Goal: Complete application form

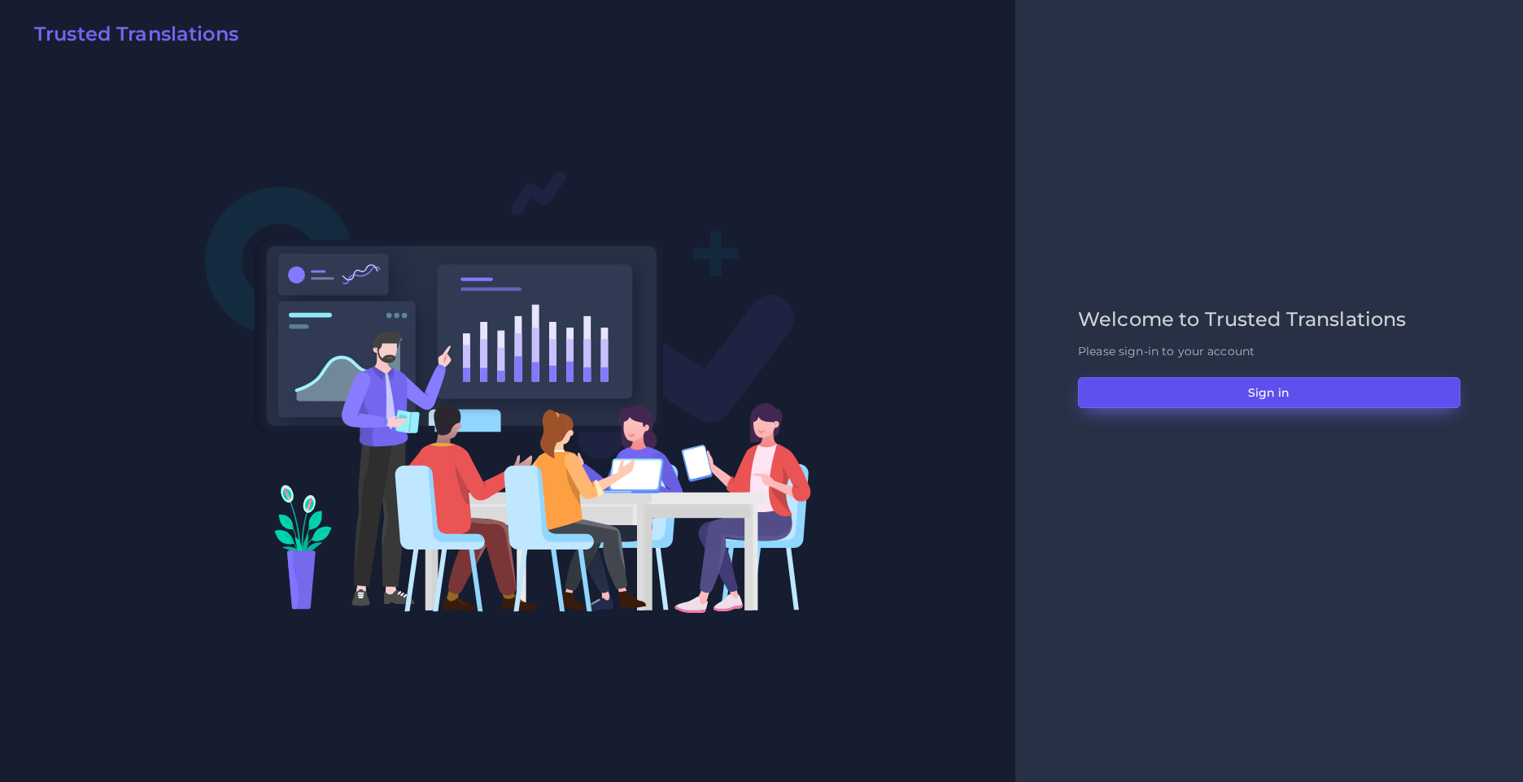
click at [1262, 394] on button "Sign in" at bounding box center [1269, 392] width 382 height 31
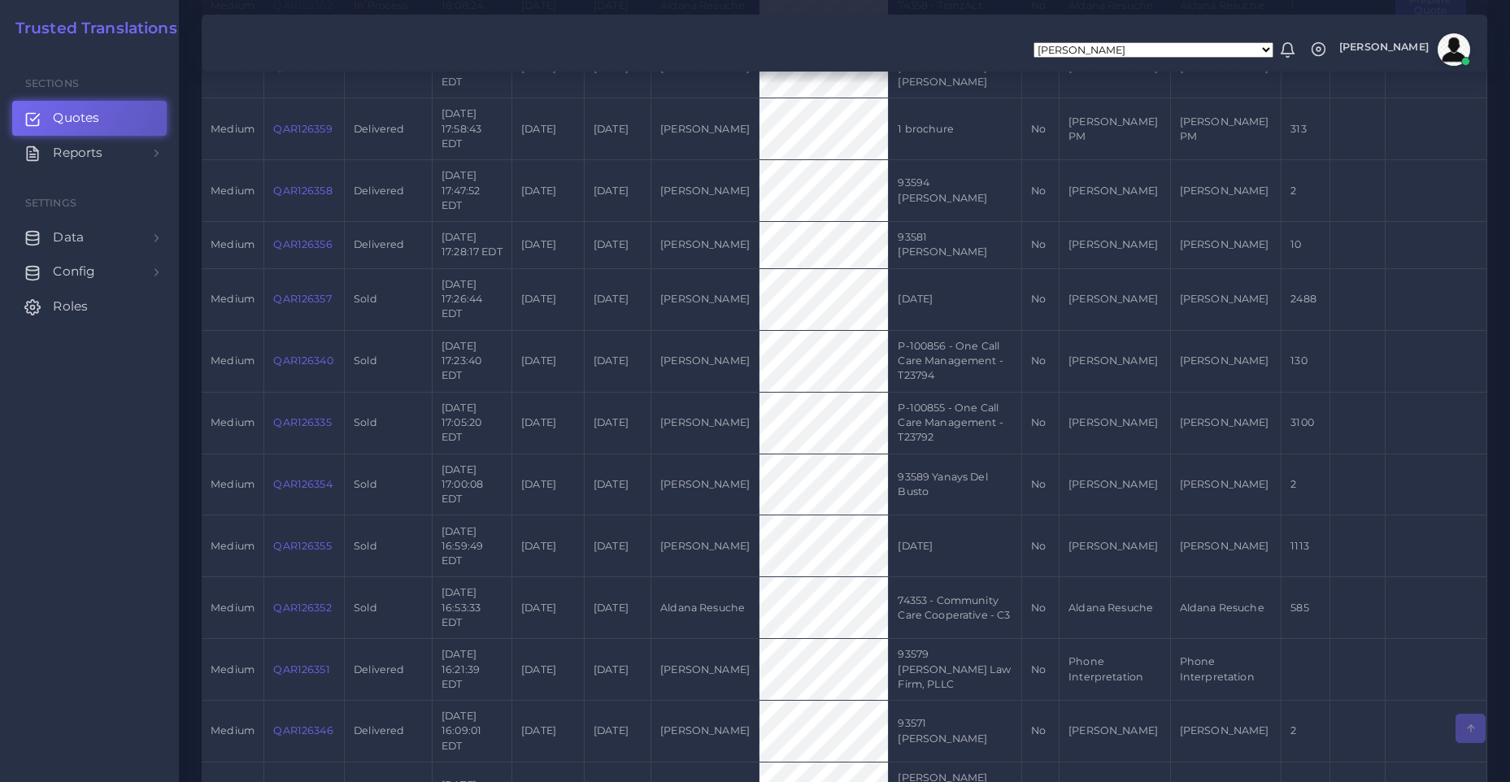
scroll to position [244, 0]
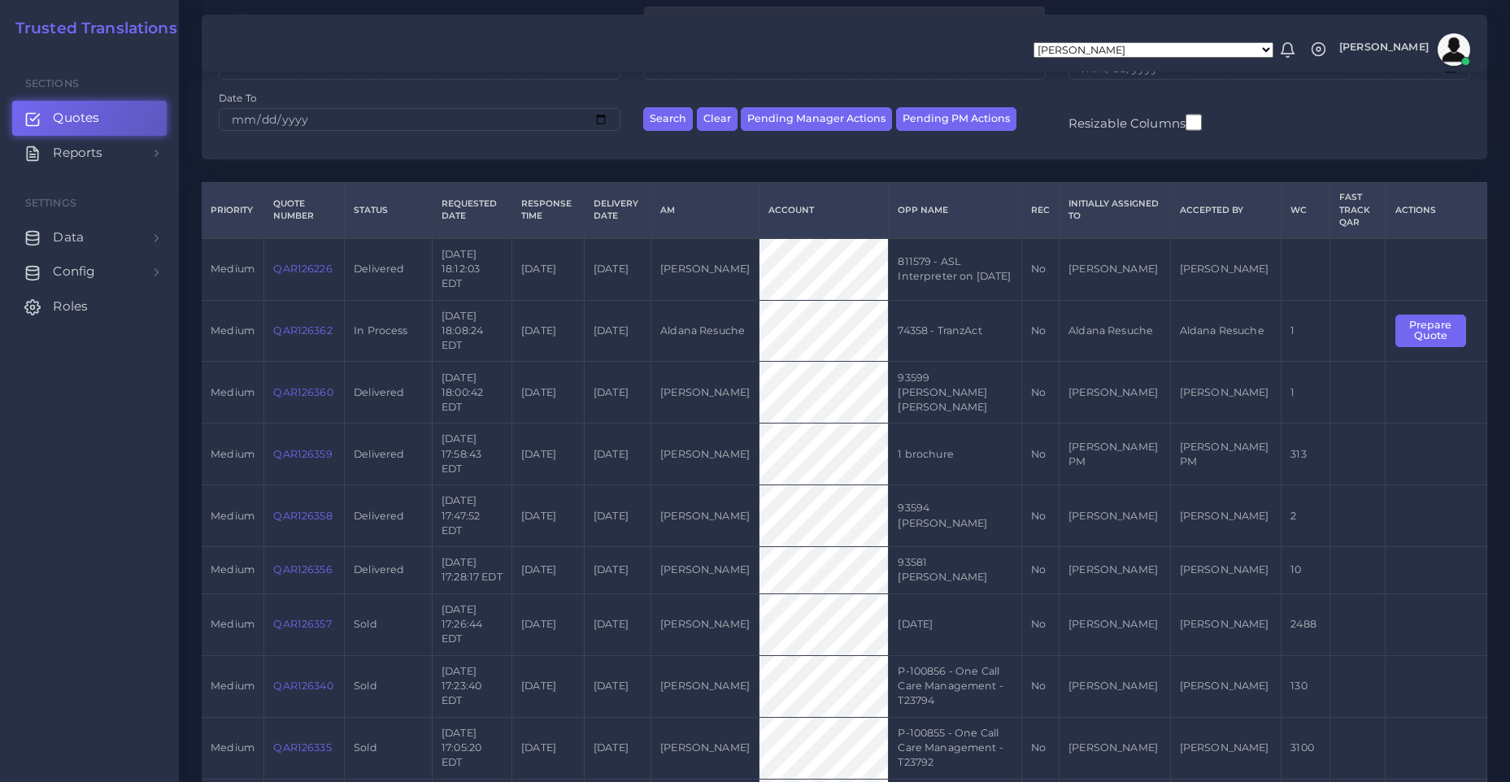
click at [303, 277] on td "QAR126226" at bounding box center [304, 269] width 81 height 62
click at [298, 272] on link "QAR126226" at bounding box center [302, 269] width 59 height 12
click at [308, 268] on link "QAR126226" at bounding box center [302, 269] width 59 height 12
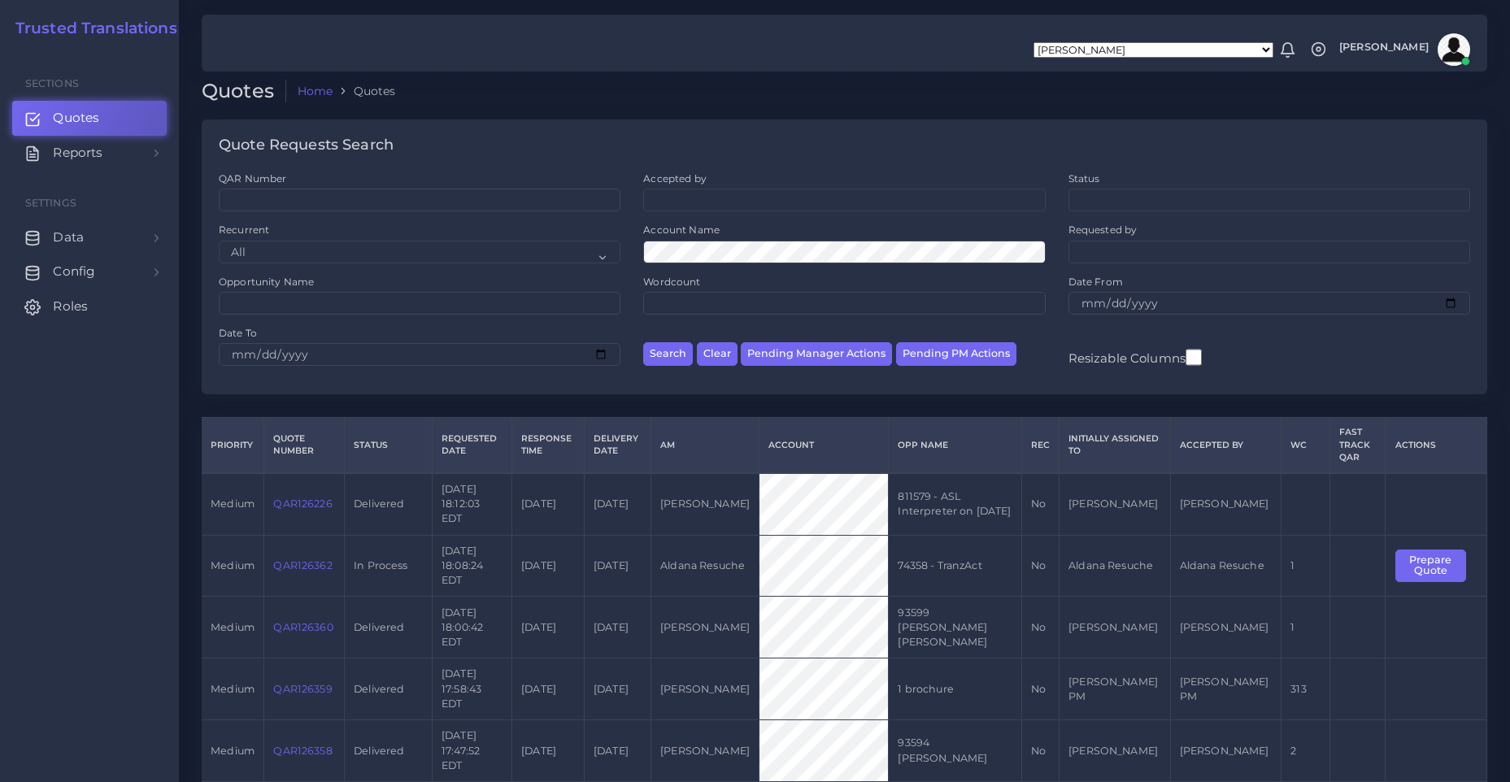
scroll to position [0, 0]
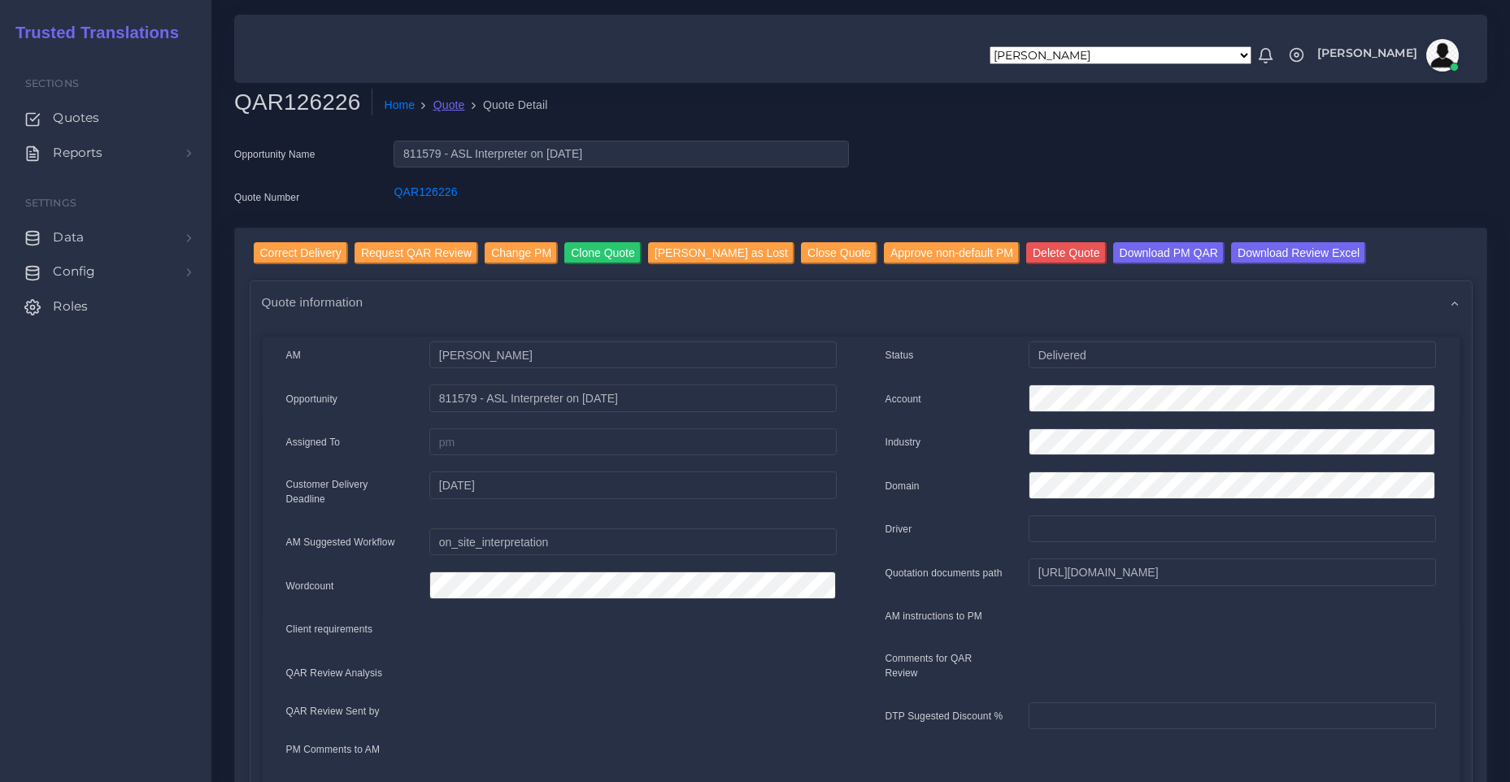
click at [442, 107] on link "Quote" at bounding box center [449, 105] width 32 height 17
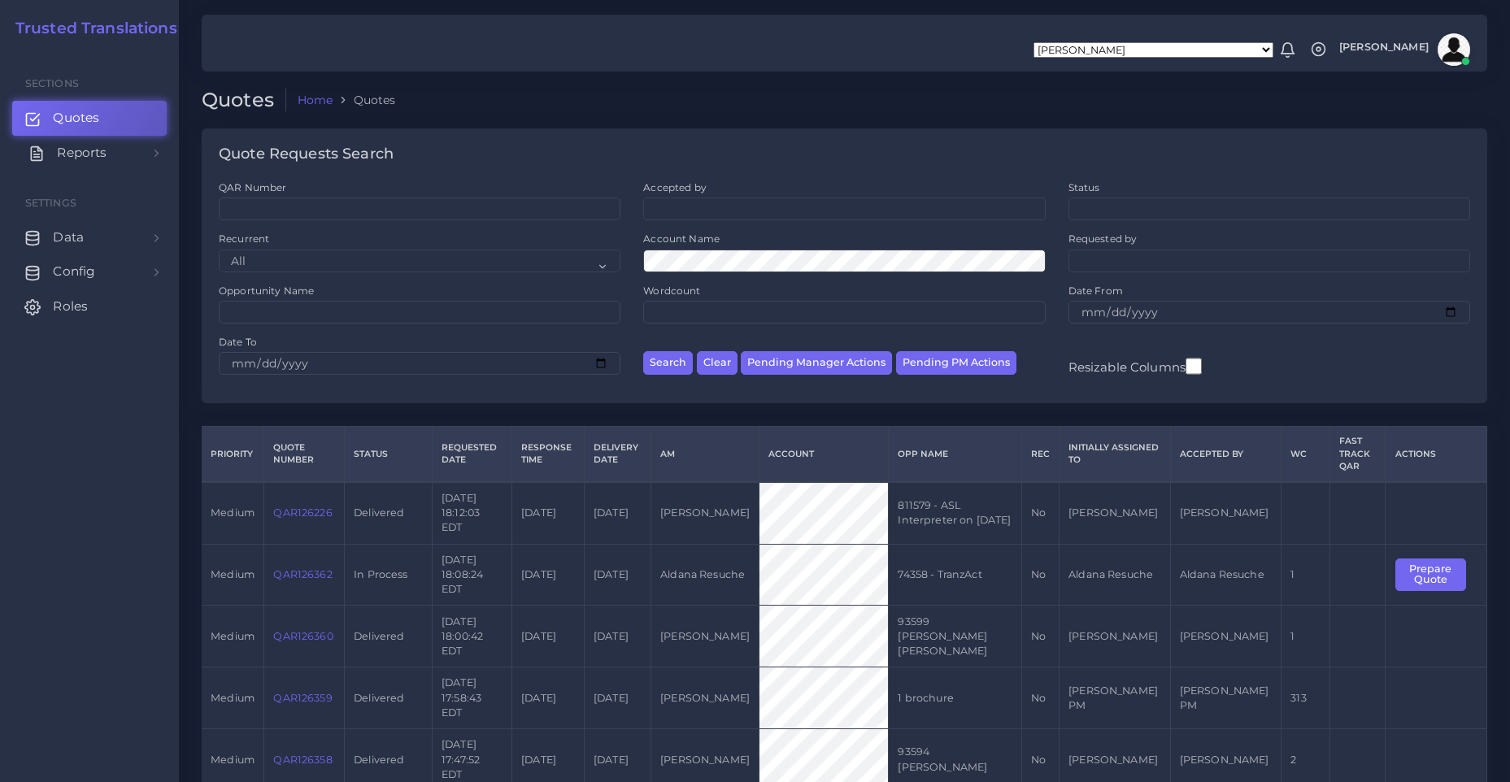
click at [106, 152] on span "Reports" at bounding box center [82, 153] width 50 height 18
click at [92, 190] on link "Sales" at bounding box center [89, 193] width 155 height 34
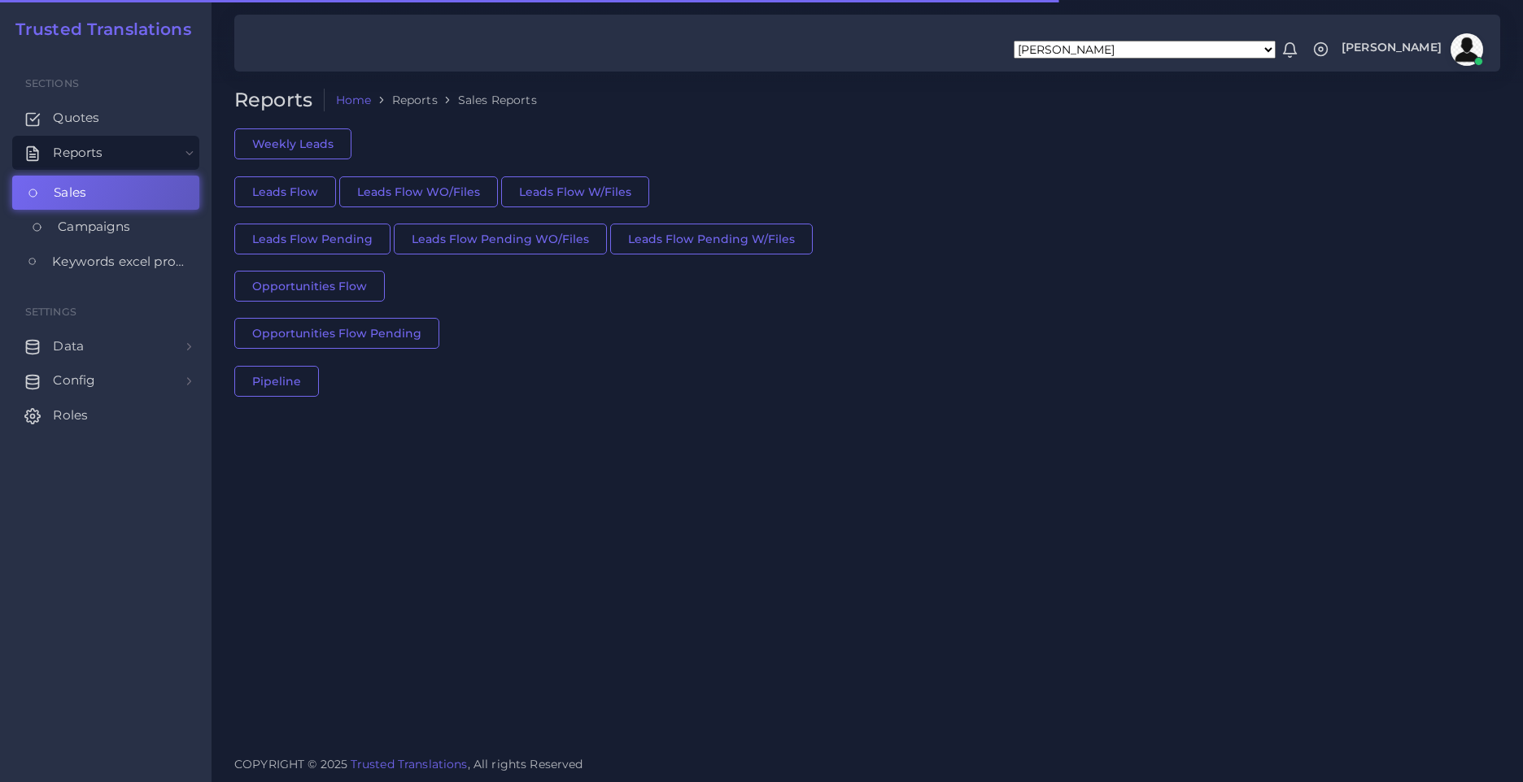
click at [113, 218] on span "Campaigns" at bounding box center [94, 227] width 72 height 18
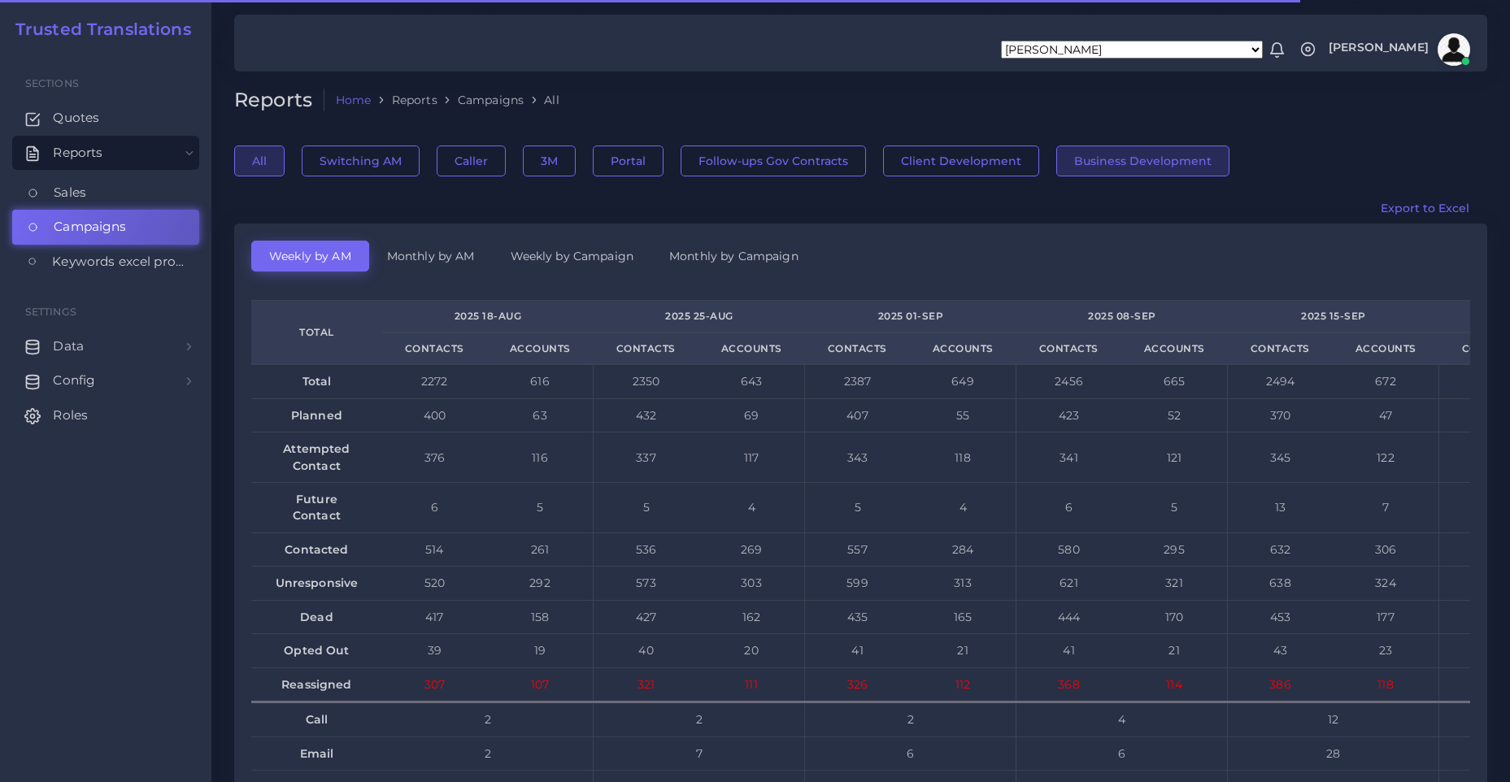
click at [1096, 165] on button "Business Development" at bounding box center [1142, 161] width 173 height 31
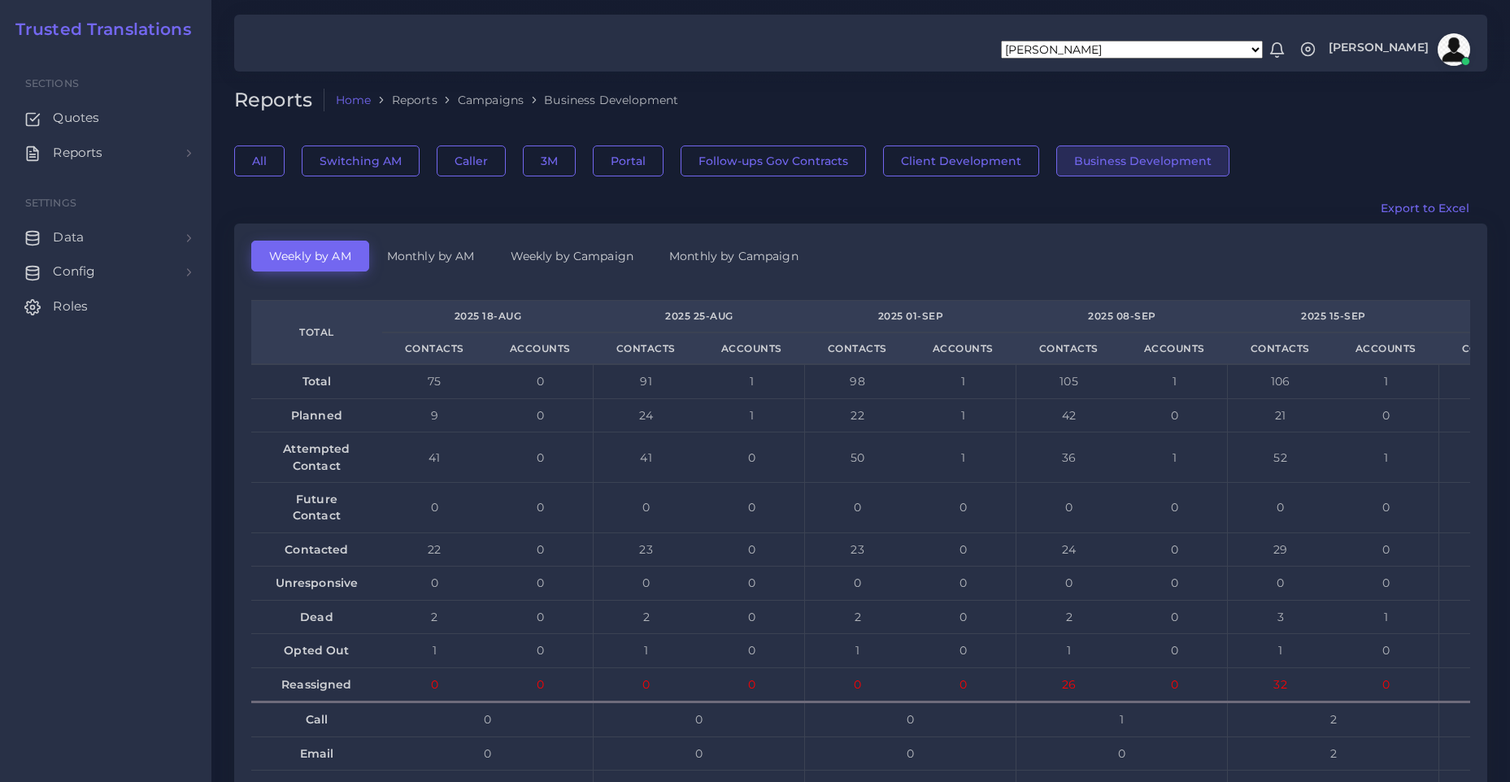
click at [476, 94] on li "Campaigns" at bounding box center [481, 100] width 86 height 16
click at [358, 95] on link "Home" at bounding box center [354, 100] width 36 height 16
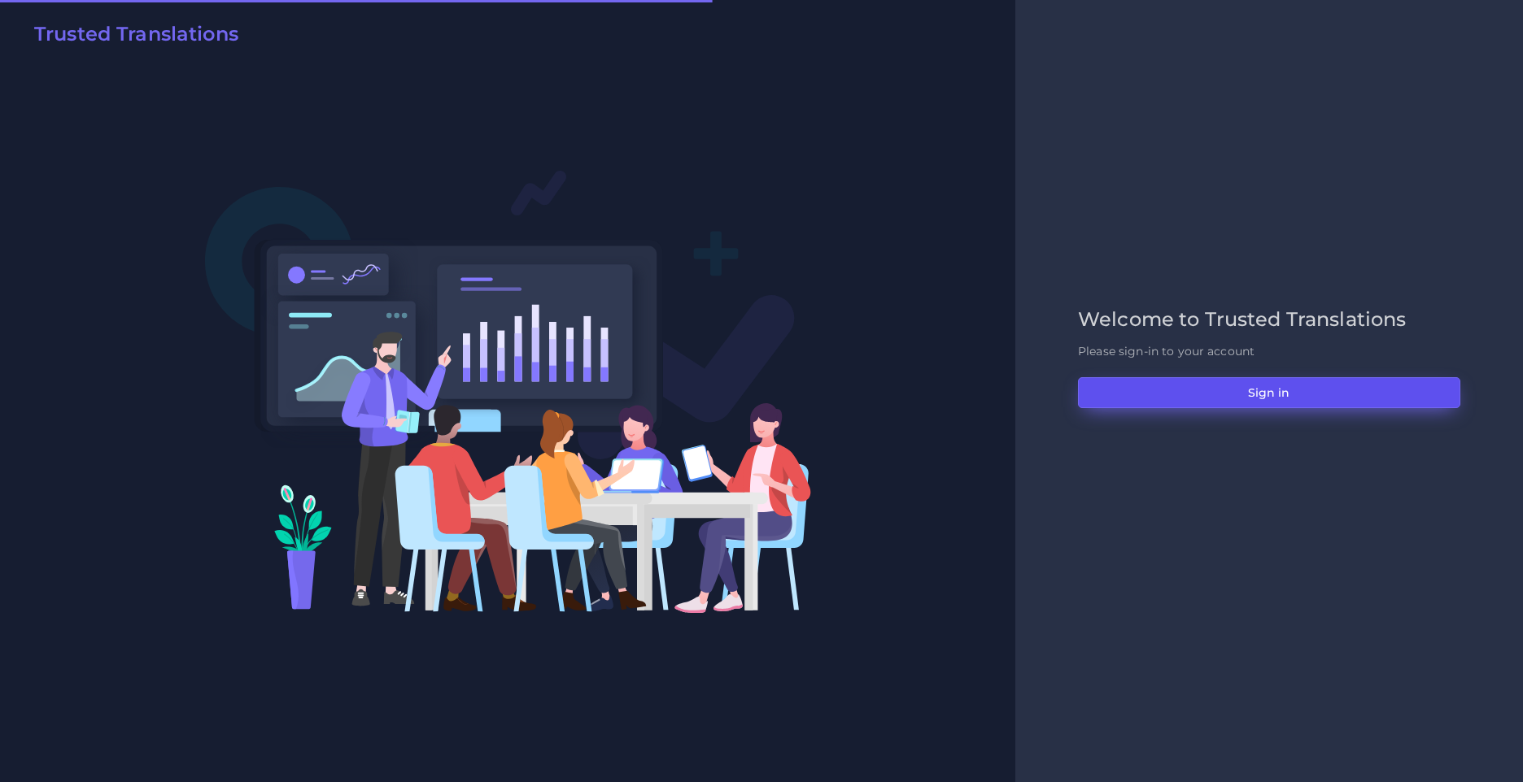
click at [1305, 379] on button "Sign in" at bounding box center [1269, 392] width 382 height 31
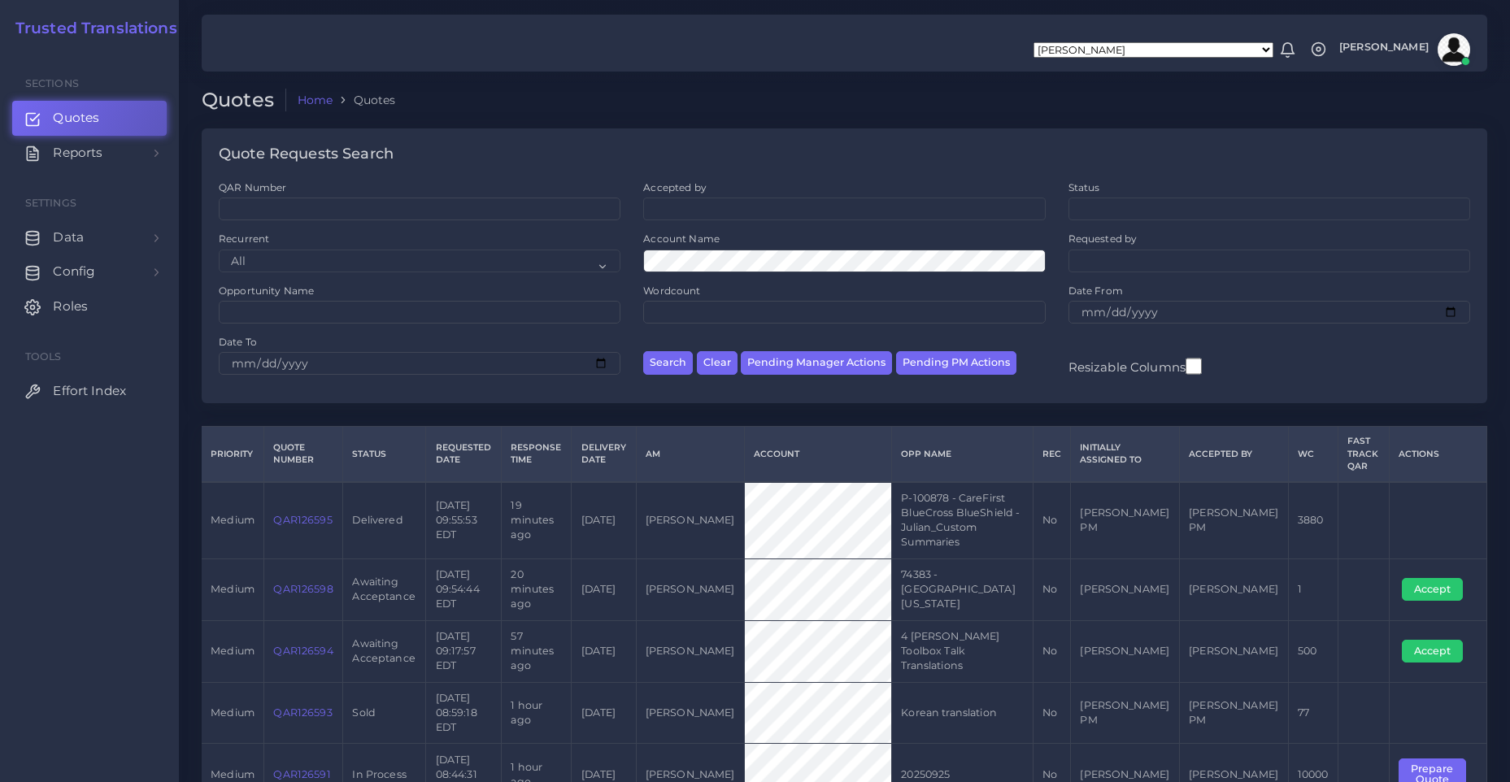
click at [306, 514] on link "QAR126595" at bounding box center [302, 520] width 59 height 12
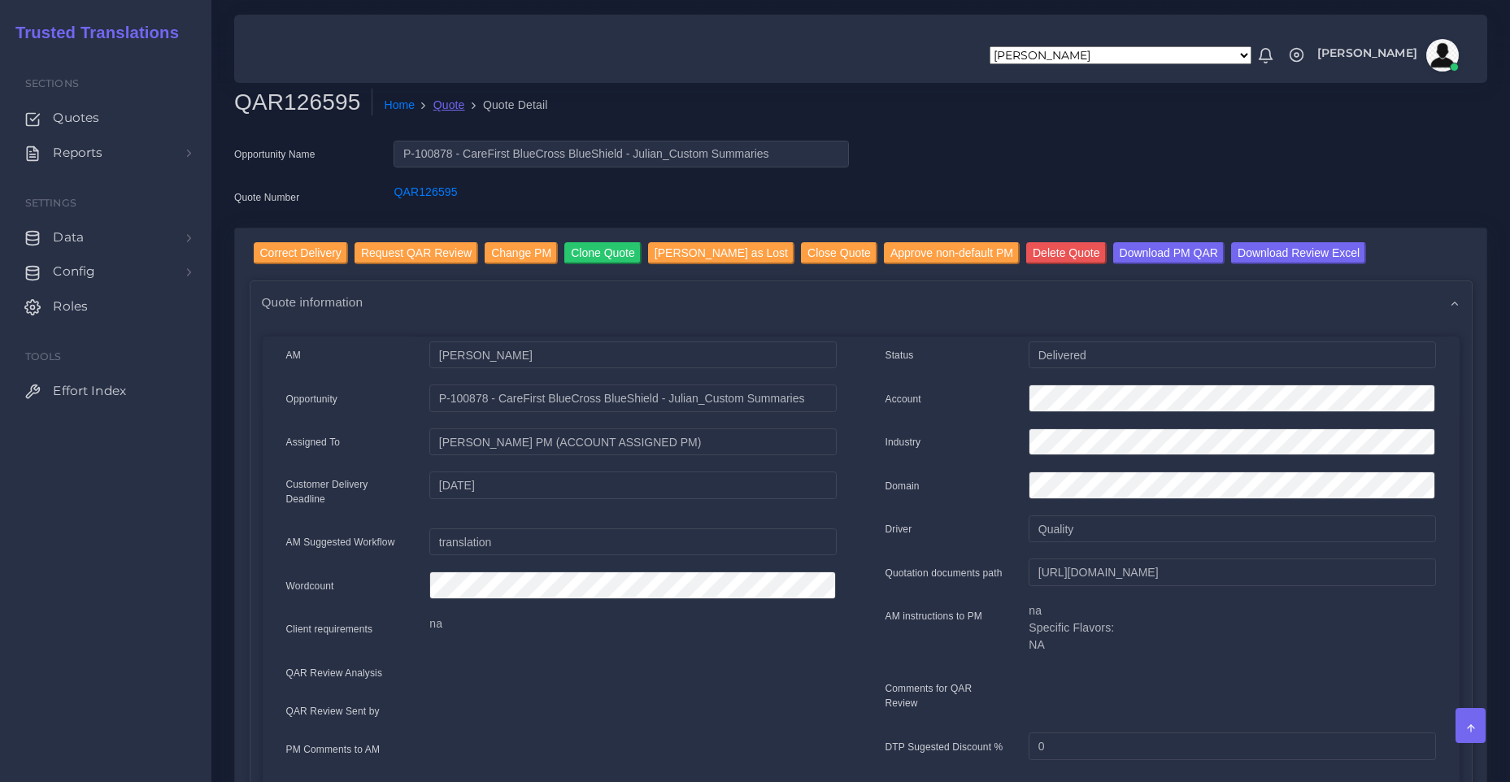
click at [441, 101] on link "Quote" at bounding box center [449, 105] width 32 height 17
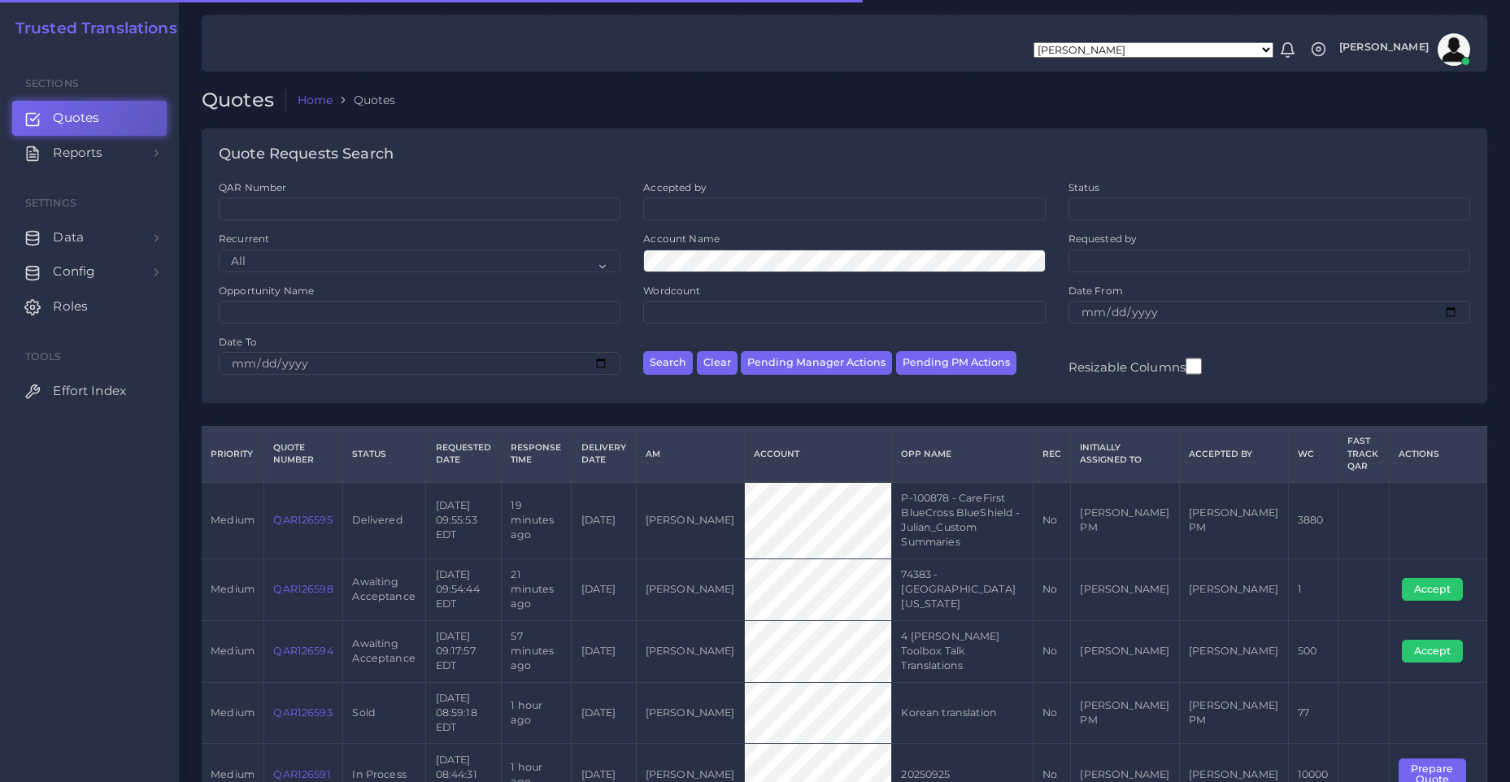
click at [307, 709] on td "QAR126593" at bounding box center [303, 713] width 79 height 62
click at [310, 707] on link "QAR126593" at bounding box center [302, 713] width 59 height 12
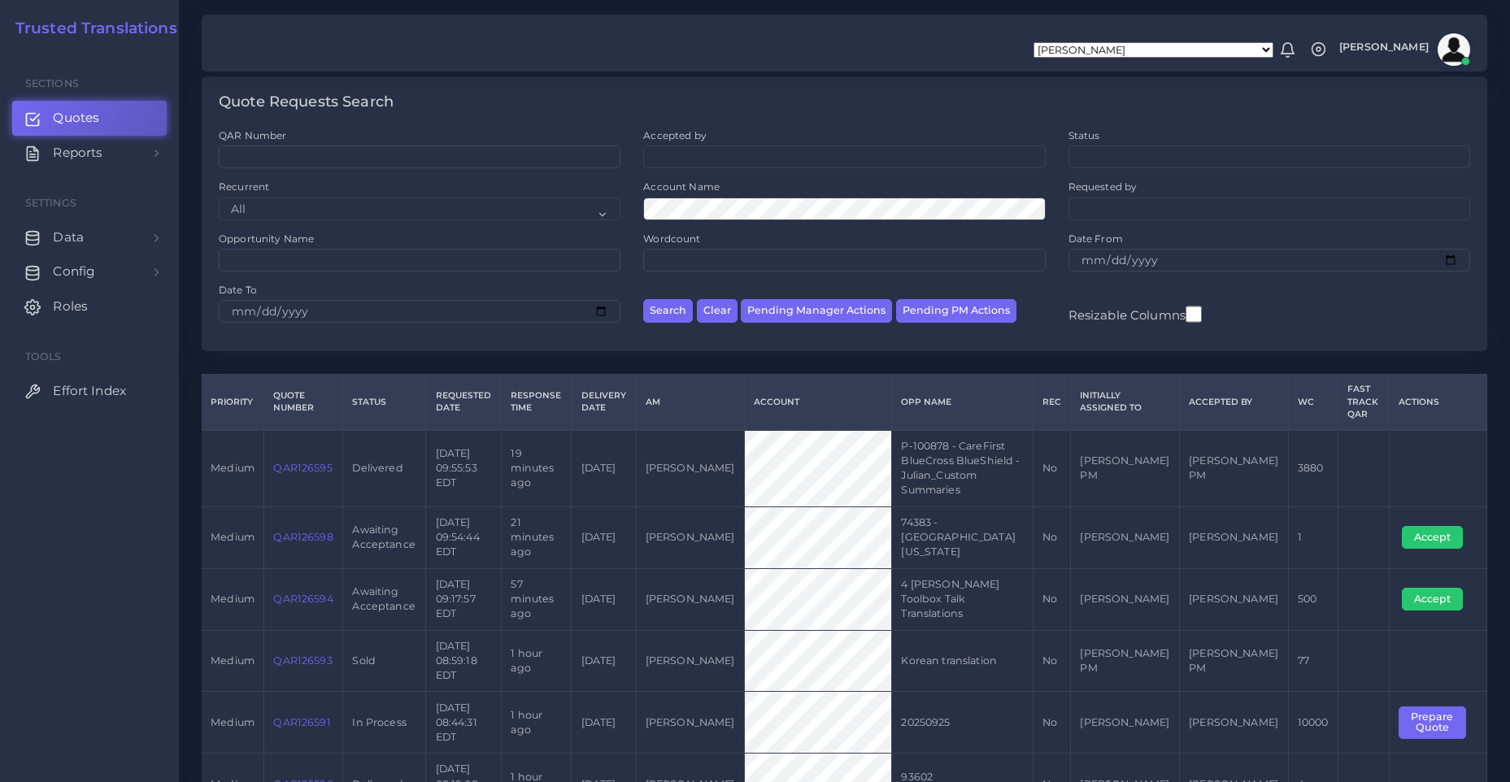
scroll to position [81, 0]
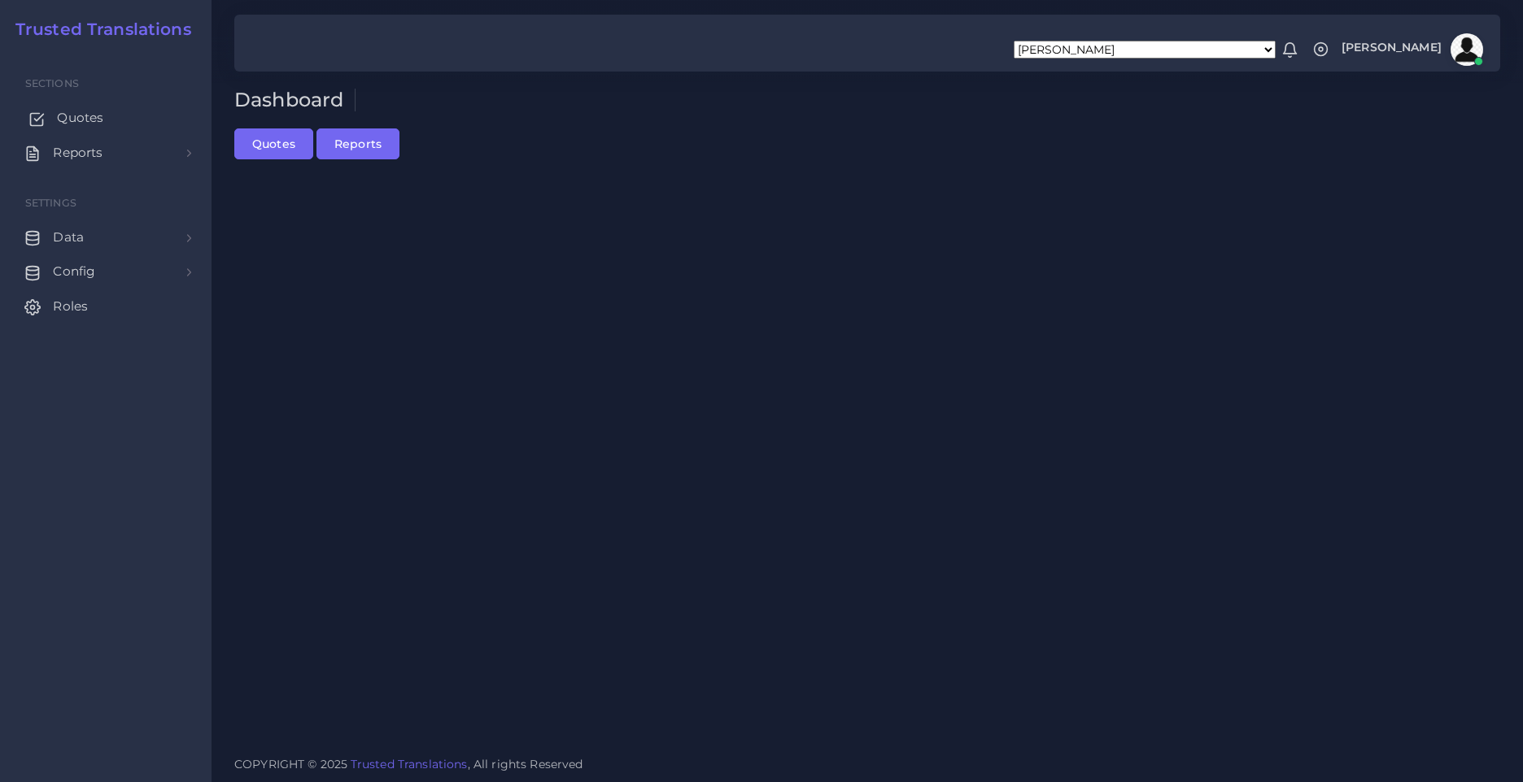
click at [103, 120] on link "Quotes" at bounding box center [105, 118] width 187 height 34
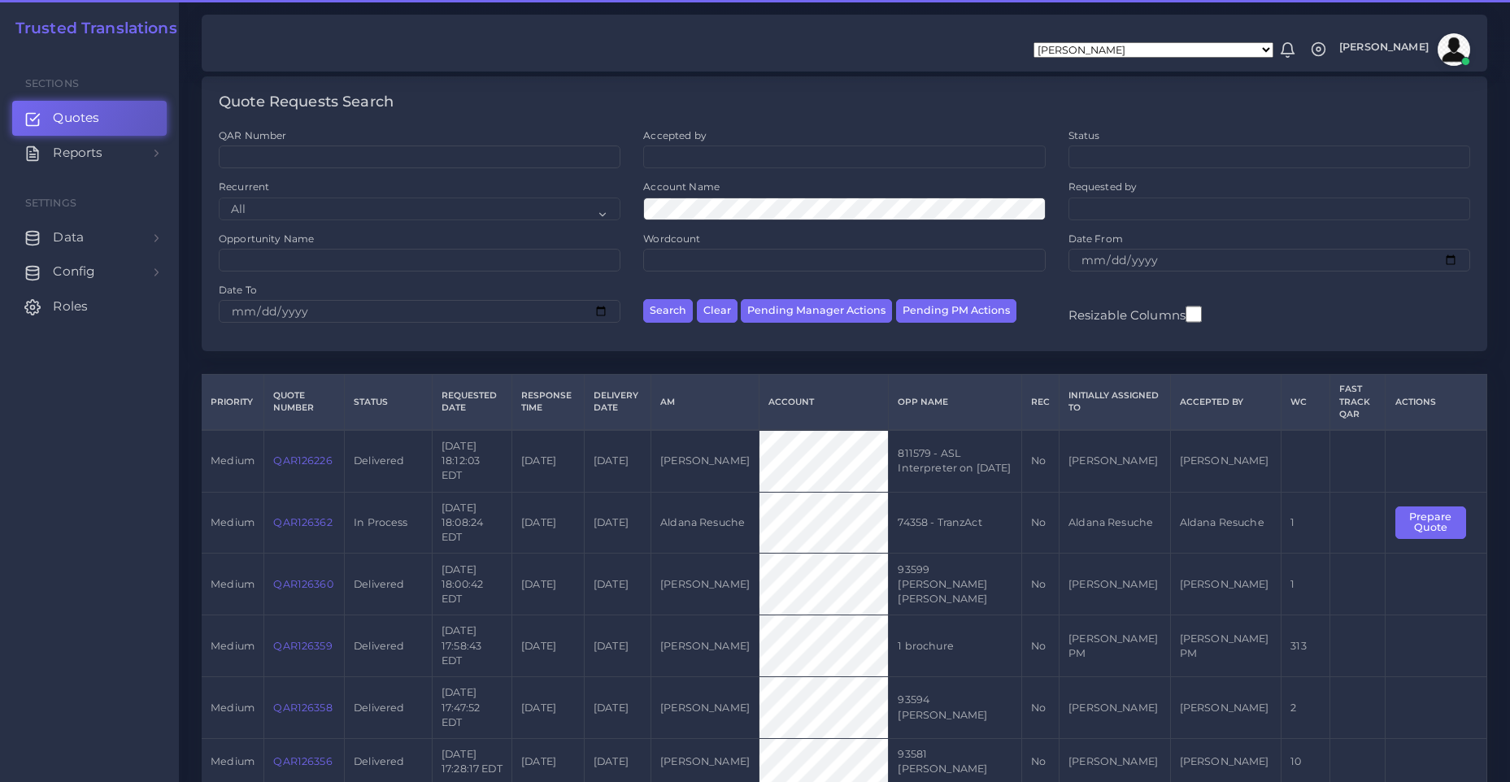
scroll to position [81, 0]
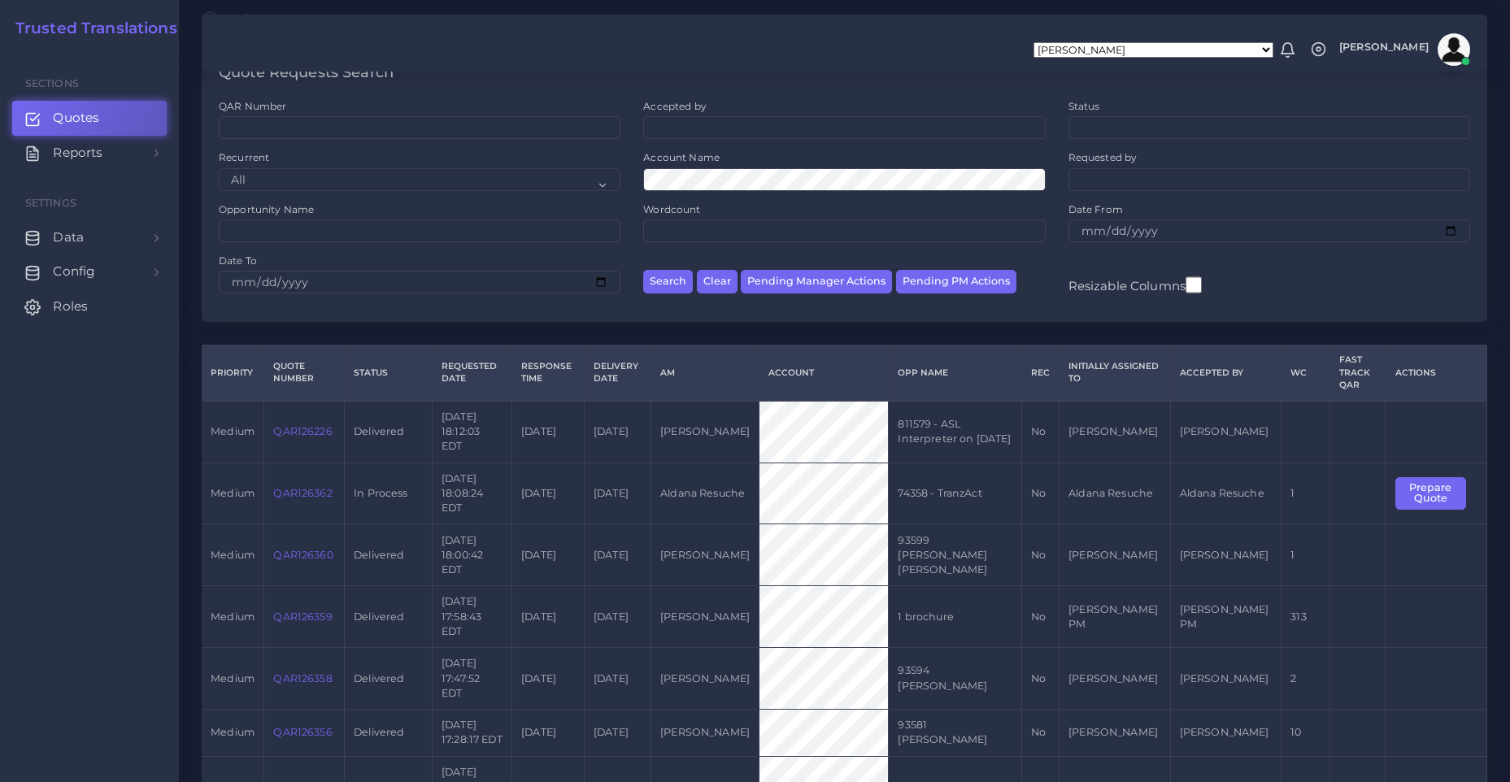
click at [316, 781] on link "QAR126357" at bounding box center [302, 787] width 58 height 12
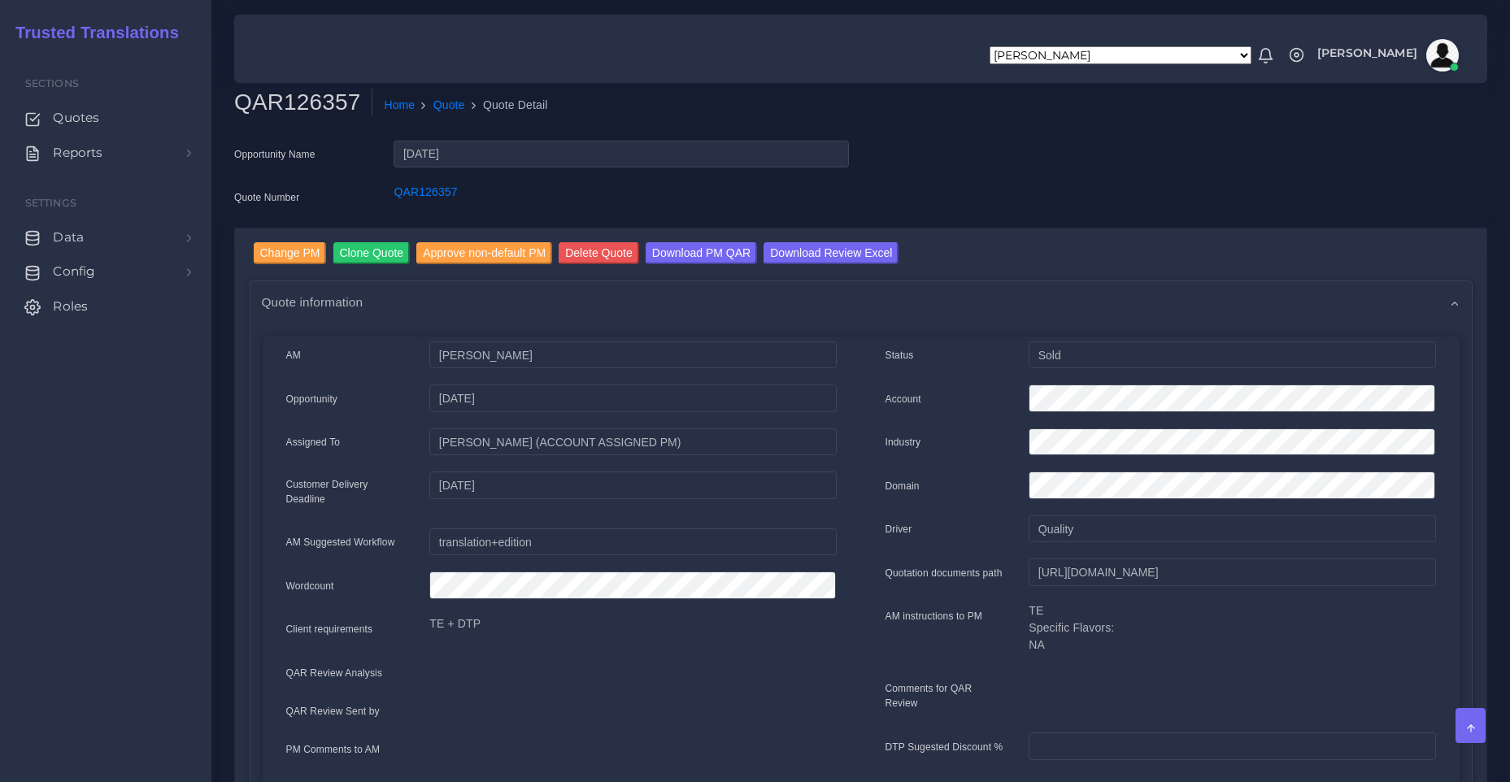
click at [1431, 58] on img at bounding box center [1443, 55] width 33 height 33
click at [1396, 120] on link "Logout" at bounding box center [1396, 120] width 135 height 19
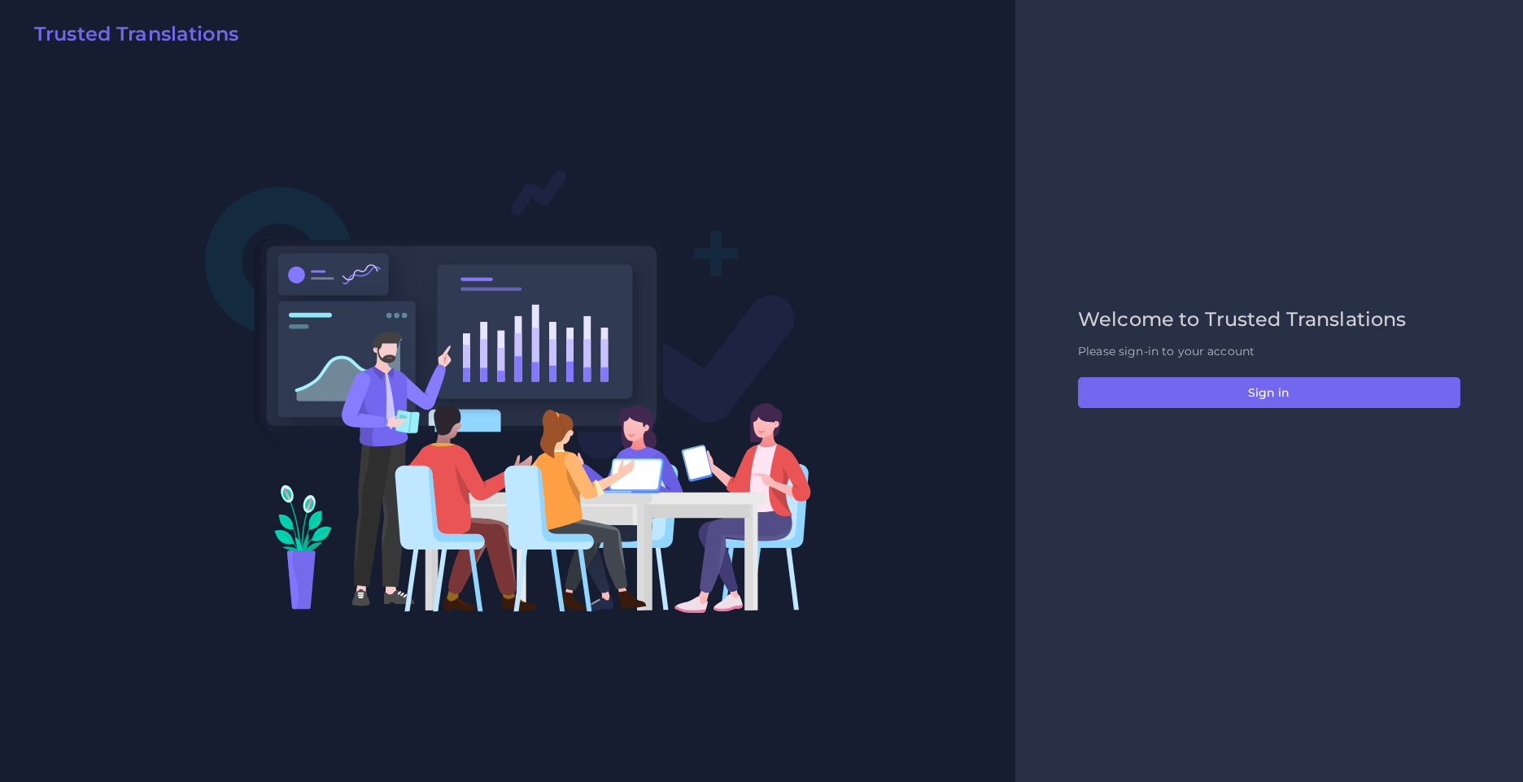
drag, startPoint x: 1105, startPoint y: 690, endPoint x: 1110, endPoint y: 528, distance: 162.7
click at [1110, 528] on div "Welcome to Trusted Translations Please sign-in to your account Sign in" at bounding box center [1269, 391] width 508 height 782
click at [1238, 516] on div "Welcome to Trusted Translations Please sign-in to your account Sign in" at bounding box center [1269, 391] width 508 height 782
click at [1218, 629] on div "Welcome to Trusted Translations Please sign-in to your account Sign in" at bounding box center [1269, 391] width 508 height 782
click at [1218, 485] on div "Welcome to Trusted Translations Please sign-in to your account Sign in" at bounding box center [1269, 391] width 508 height 782
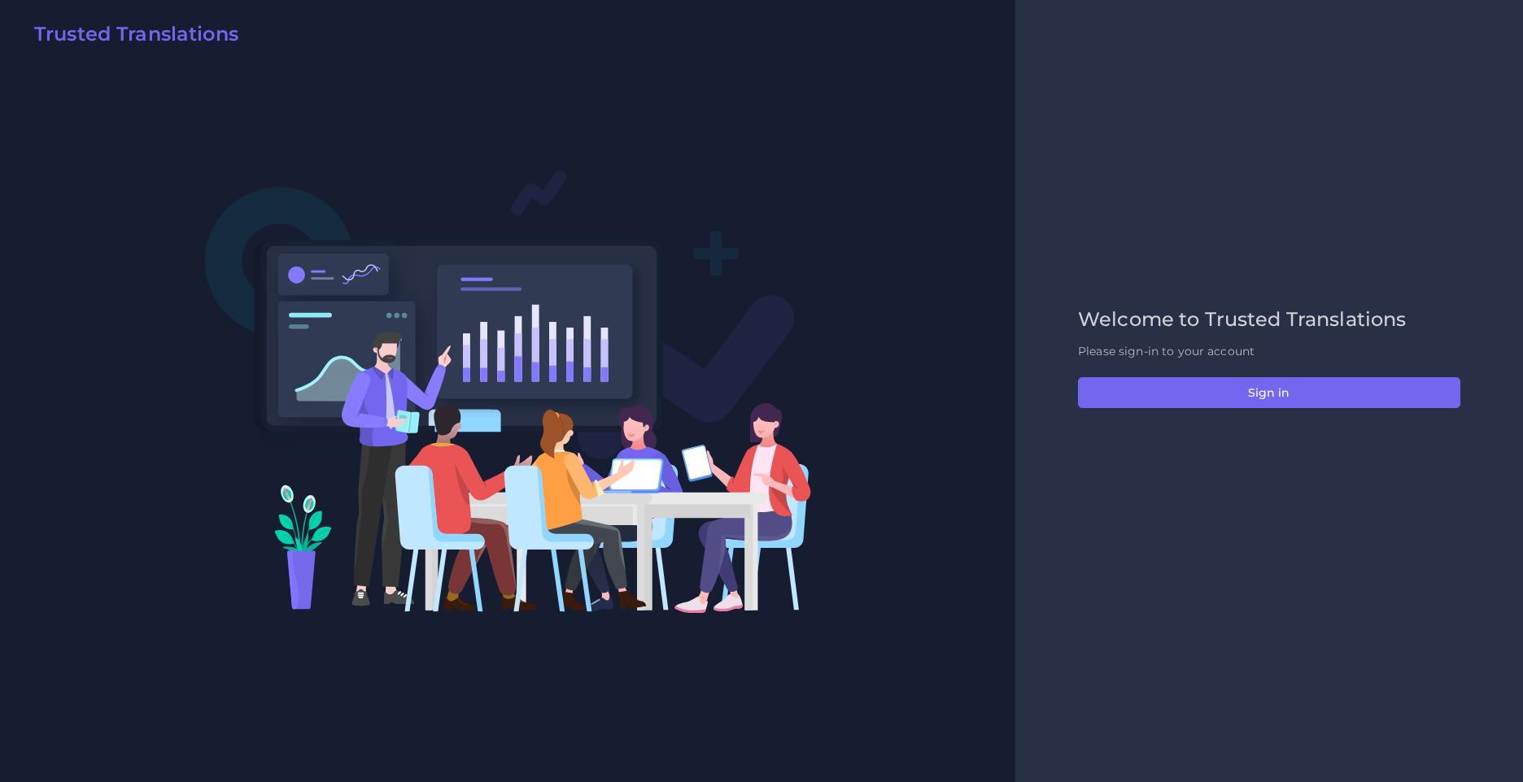
click at [1176, 473] on div "Welcome to Trusted Translations Please sign-in to your account Sign in" at bounding box center [1269, 391] width 416 height 166
click at [1135, 483] on div "Welcome to Trusted Translations Please sign-in to your account Sign in" at bounding box center [1269, 391] width 508 height 782
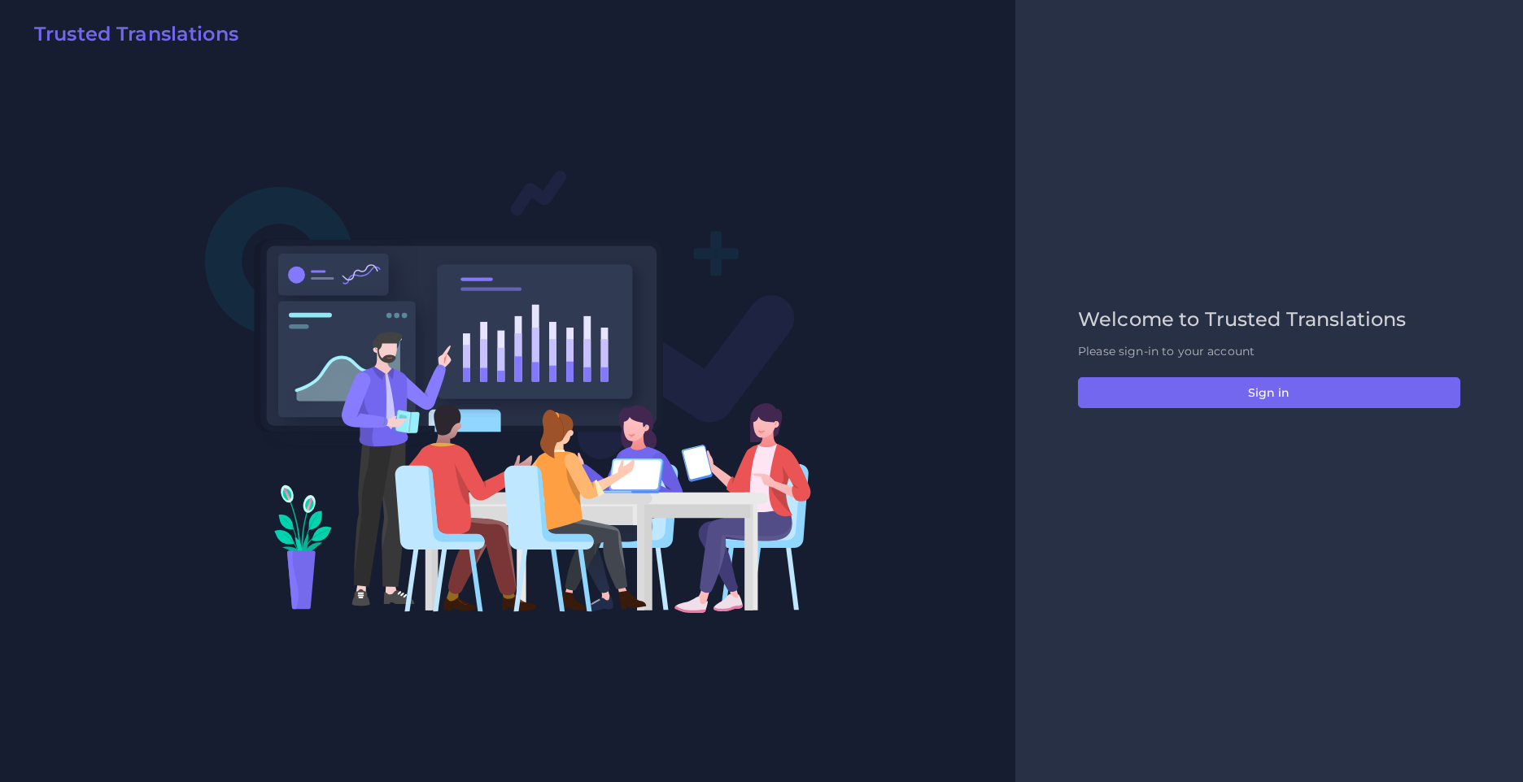
click at [1343, 329] on h2 "Welcome to Trusted Translations" at bounding box center [1269, 320] width 382 height 24
click at [1255, 412] on div "Welcome to Trusted Translations Please sign-in to your account Sign in" at bounding box center [1269, 391] width 416 height 166
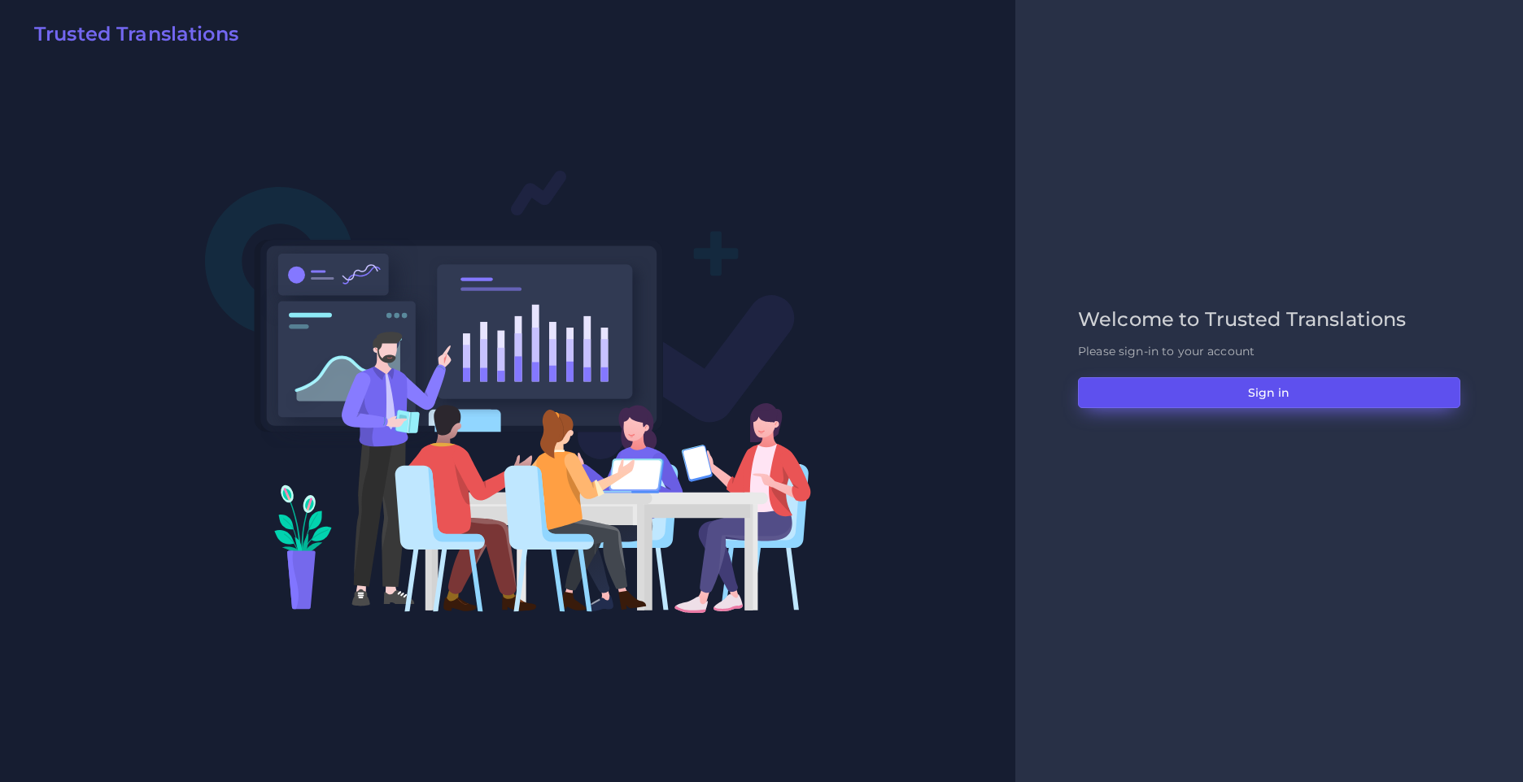
click at [1257, 392] on button "Sign in" at bounding box center [1269, 392] width 382 height 31
click at [1289, 387] on button "Sign in" at bounding box center [1269, 392] width 382 height 31
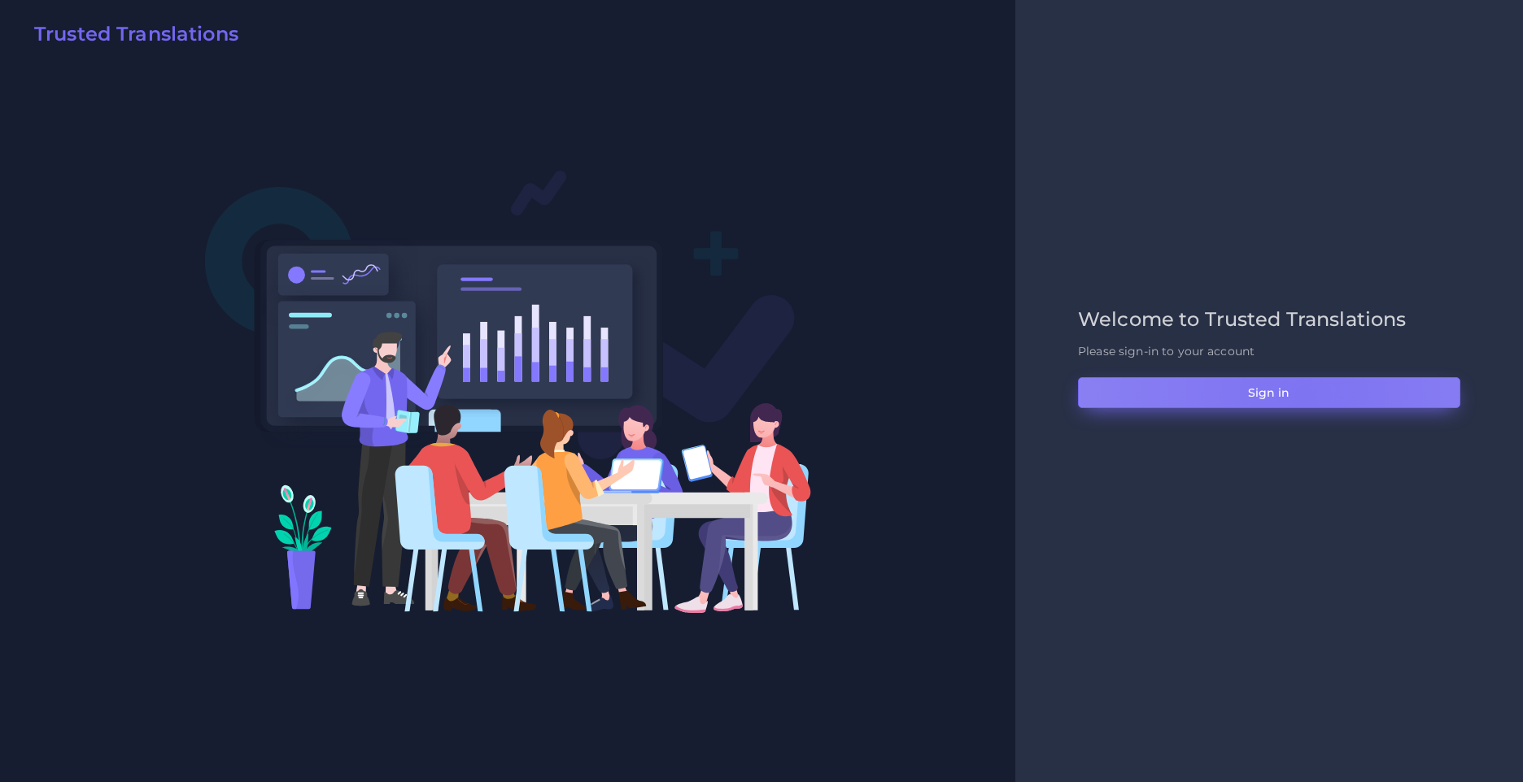
click at [1303, 394] on button "Sign in" at bounding box center [1269, 392] width 382 height 31
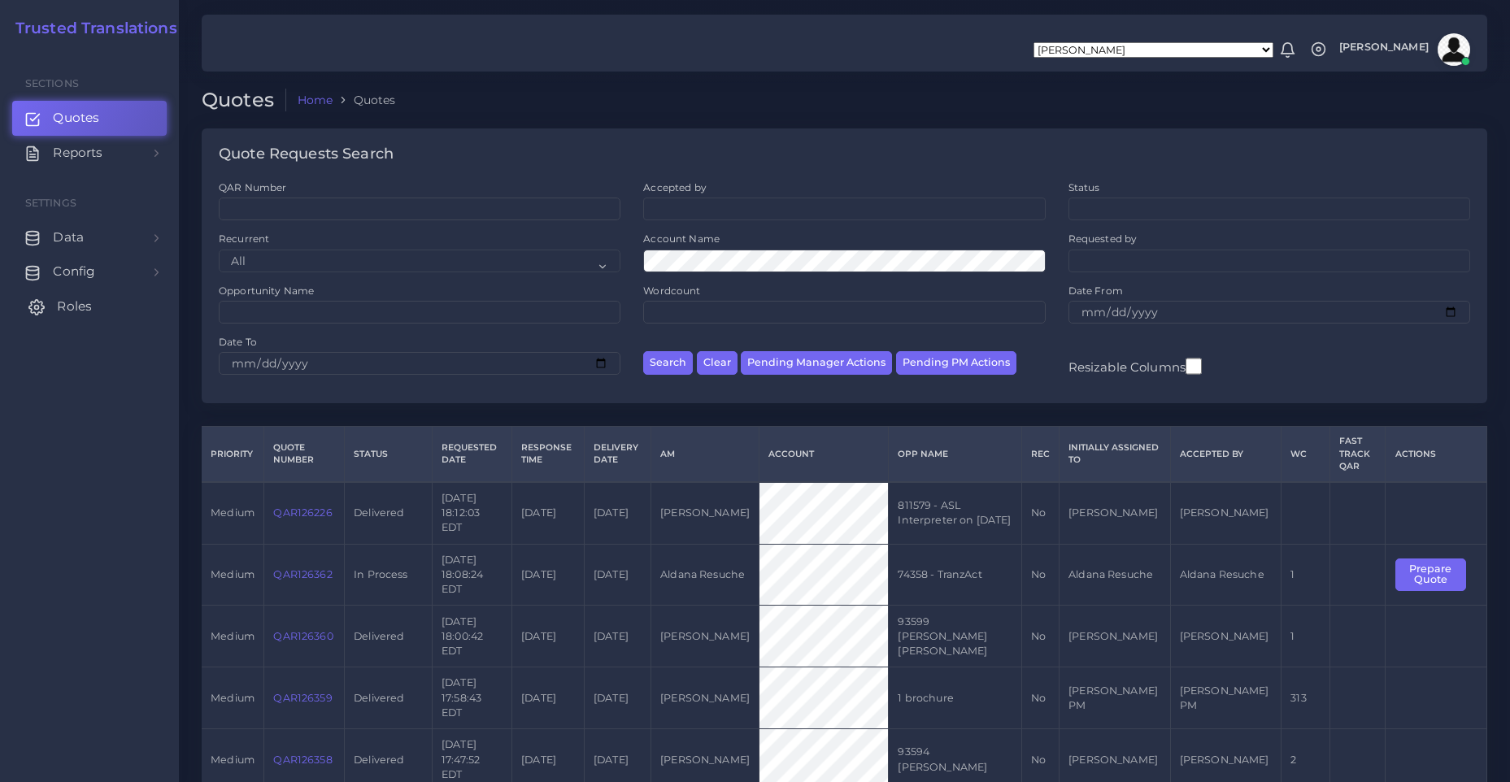
click at [89, 315] on span "Roles" at bounding box center [74, 307] width 35 height 18
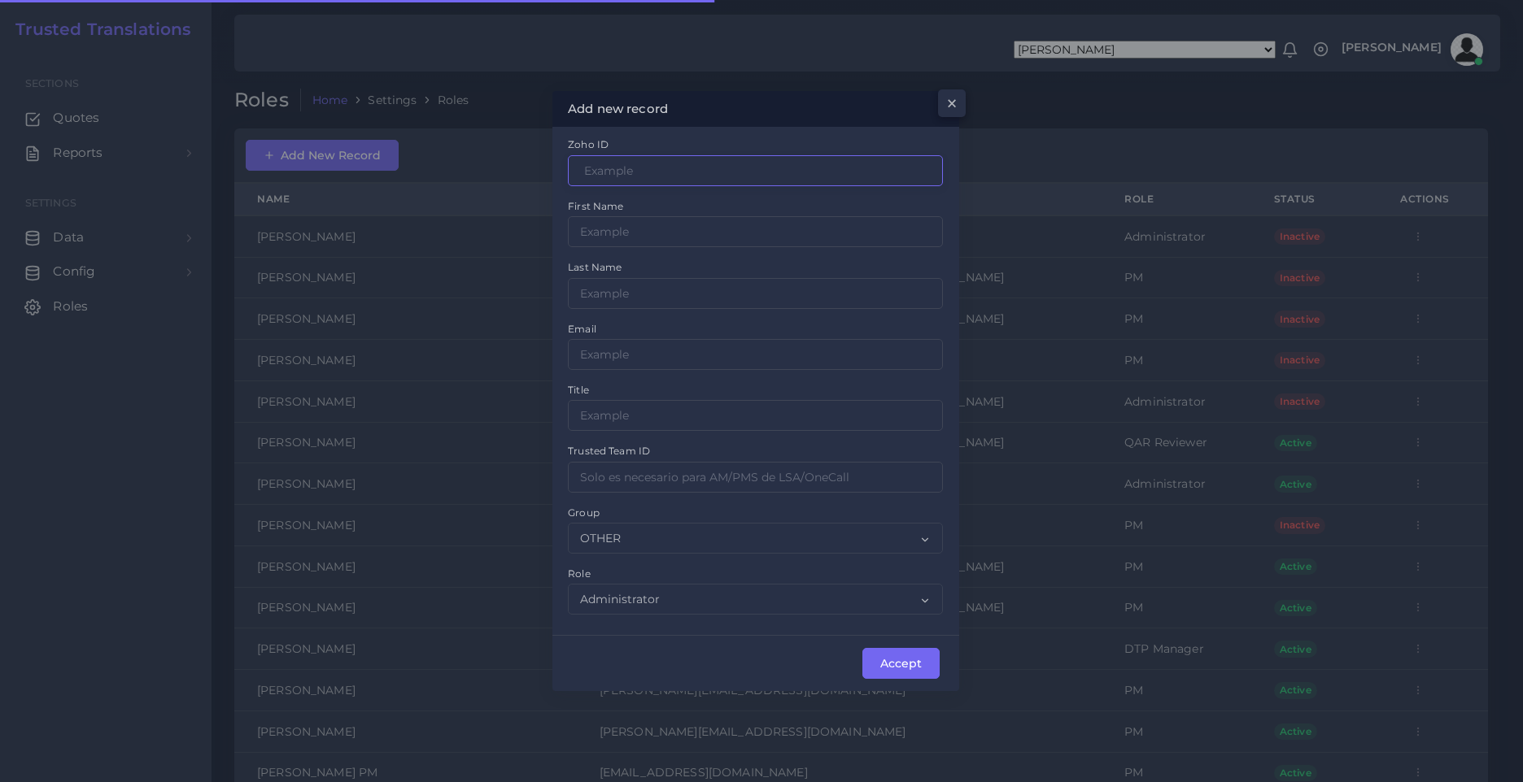
click at [619, 173] on input "Zoho ID" at bounding box center [755, 170] width 375 height 31
click at [612, 157] on input "1111" at bounding box center [755, 170] width 375 height 31
type input "11111"
click at [600, 222] on input "Zoho ID" at bounding box center [755, 231] width 375 height 31
click at [629, 226] on input "[PERSON_NAME]" at bounding box center [755, 231] width 375 height 31
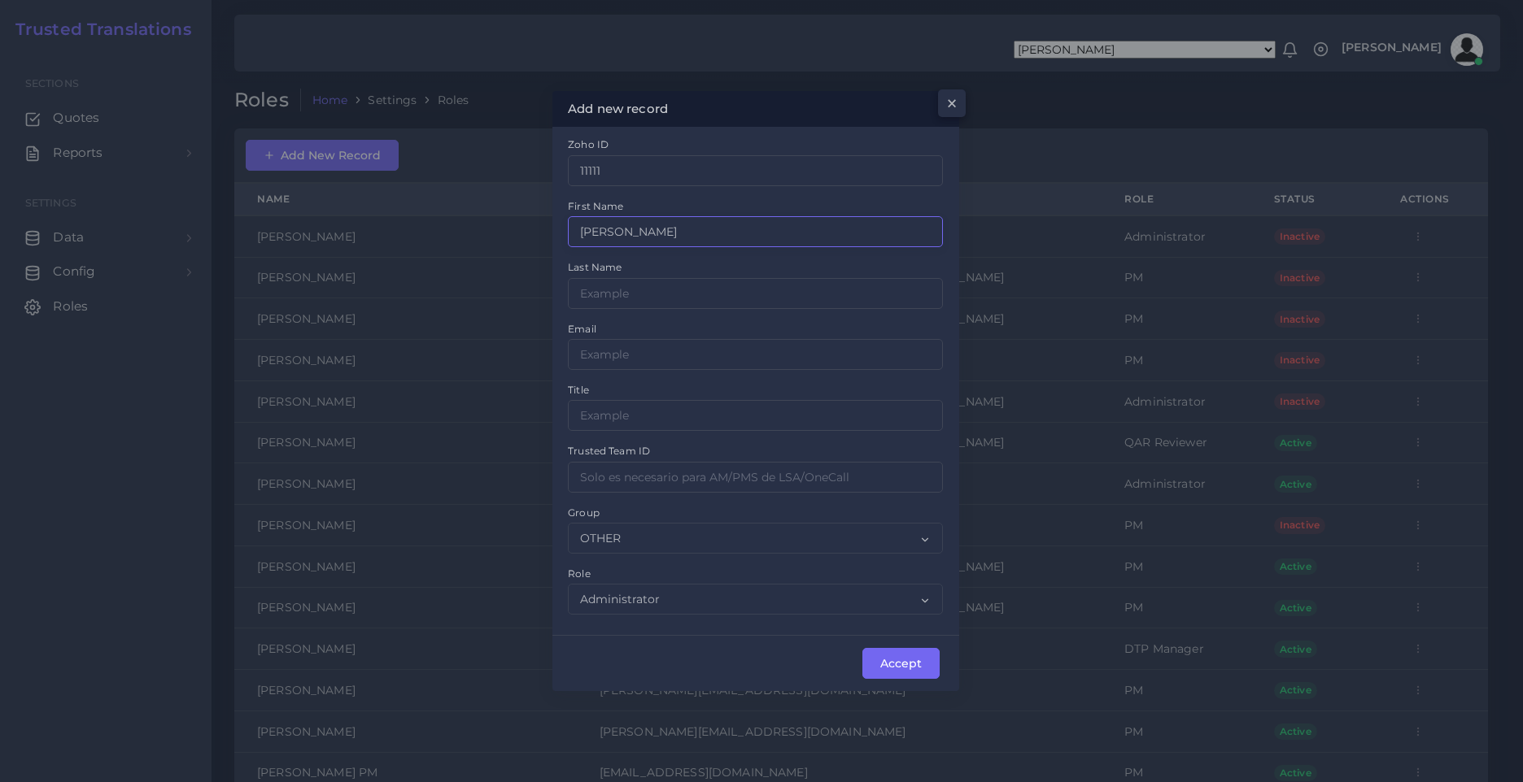
click at [629, 226] on input "[PERSON_NAME]" at bounding box center [755, 231] width 375 height 31
type input "[PERSON_NAME]"
click at [643, 297] on input "Zoho ID" at bounding box center [755, 293] width 375 height 31
paste input "[PERSON_NAME]"
type input "[PERSON_NAME]"
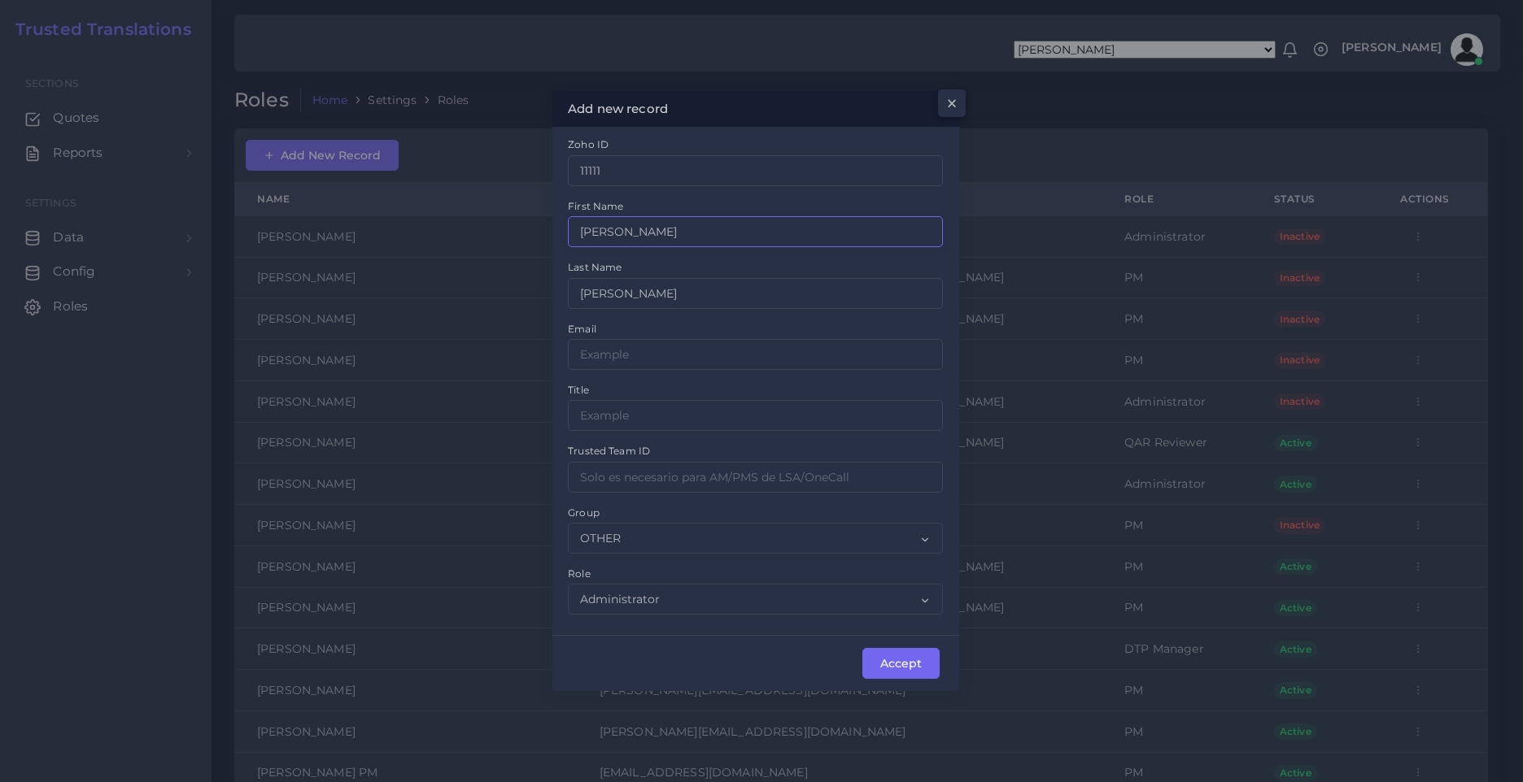
click at [673, 229] on input "[PERSON_NAME]" at bounding box center [755, 231] width 375 height 31
type input "[PERSON_NAME]"
click at [629, 481] on input "Zoho ID" at bounding box center [755, 477] width 375 height 31
click at [623, 531] on select "OTHER ACQ CD CORE CERT" at bounding box center [755, 538] width 375 height 31
click at [624, 531] on select "OTHER ACQ CD CORE CERT" at bounding box center [755, 538] width 375 height 31
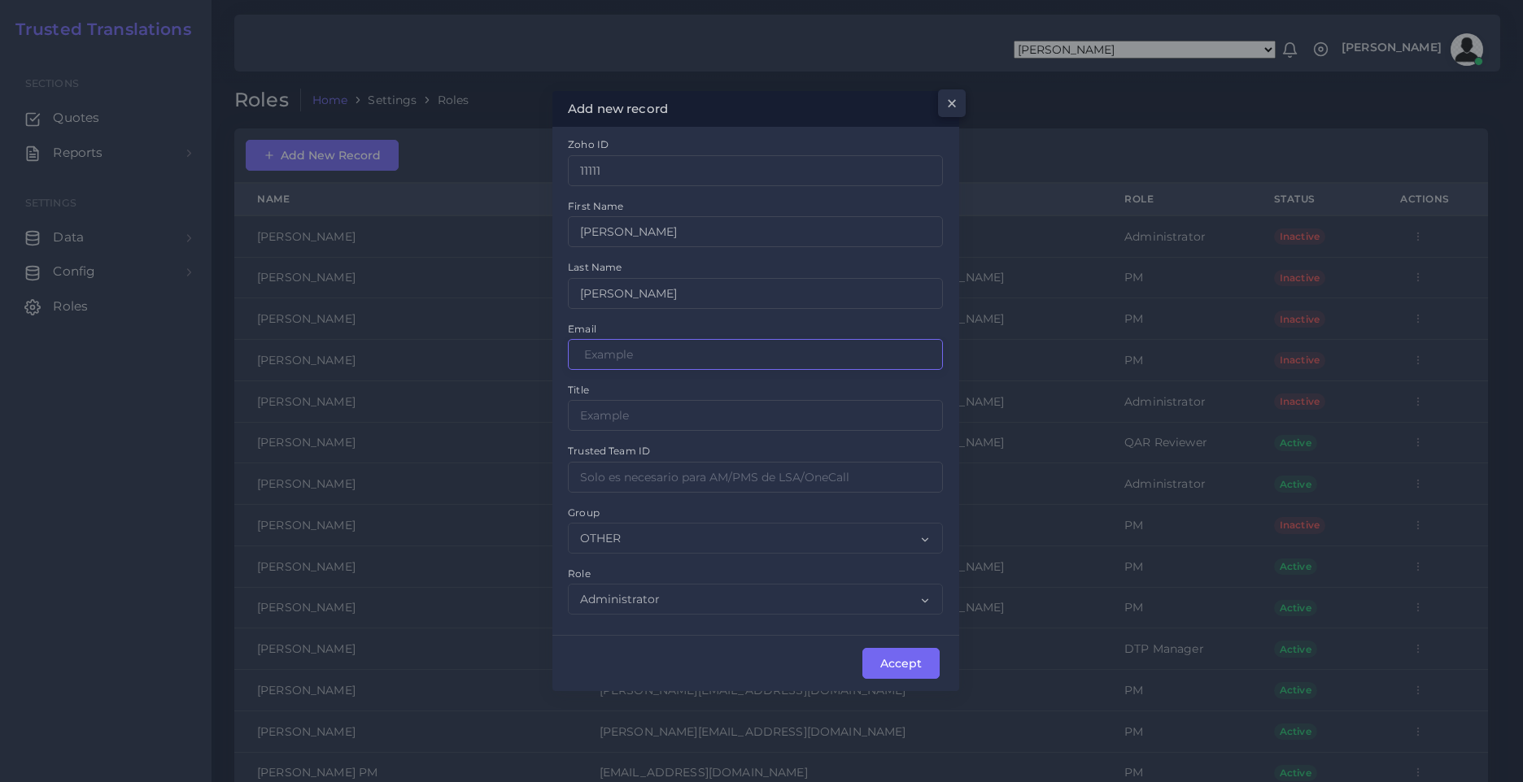
click at [620, 350] on input "Zoho ID" at bounding box center [755, 354] width 375 height 31
click at [614, 412] on input "Zoho ID" at bounding box center [755, 415] width 375 height 31
click at [633, 359] on input "pablor@" at bounding box center [755, 354] width 375 height 31
click at [635, 364] on input "[PERSON_NAME][EMAIL_ADDRESS][DOMAIN_NAME]" at bounding box center [755, 354] width 375 height 31
click at [634, 353] on input "[PERSON_NAME][EMAIL_ADDRESS][DOMAIN_NAME]" at bounding box center [755, 354] width 375 height 31
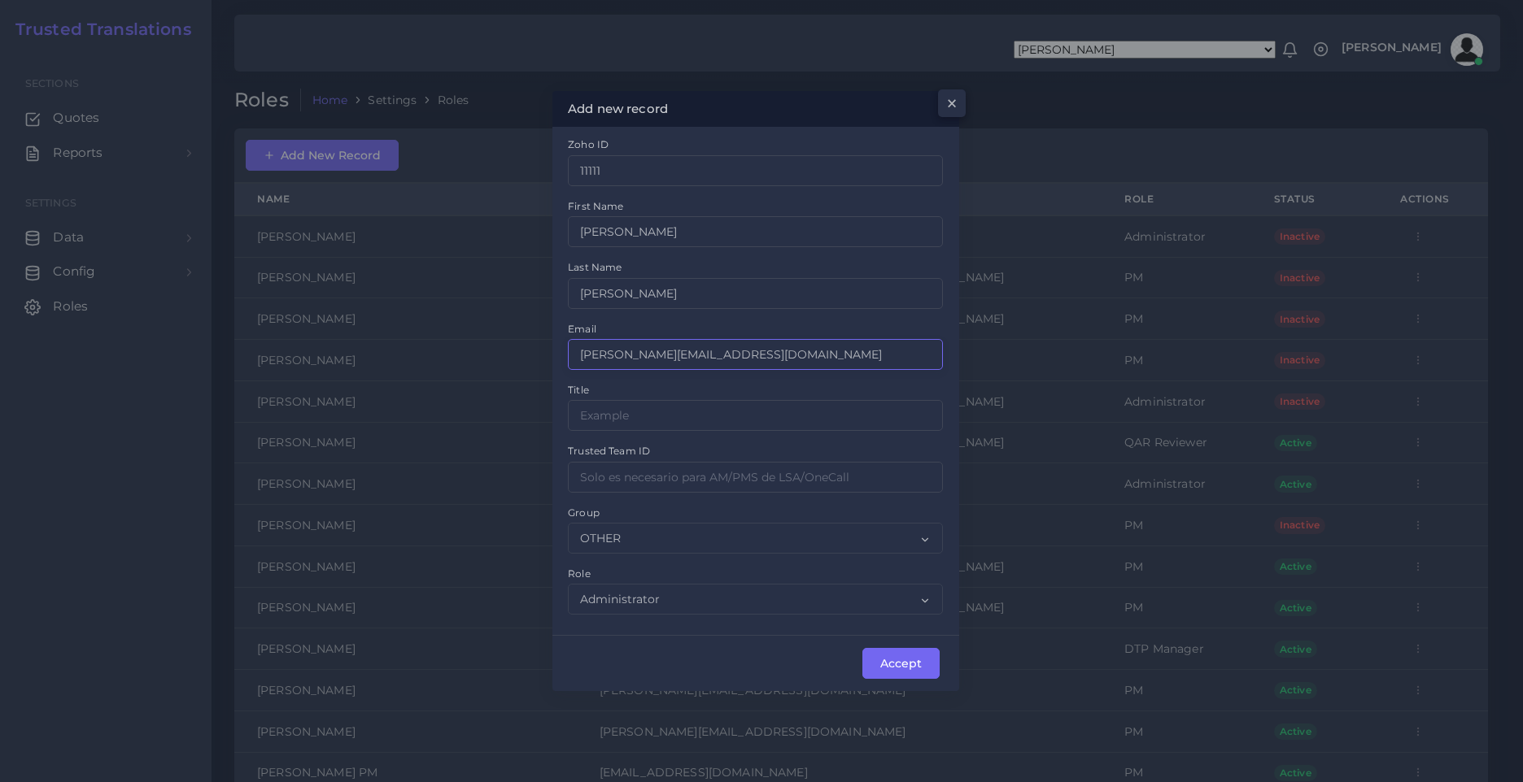
click at [634, 353] on input "[PERSON_NAME][EMAIL_ADDRESS][DOMAIN_NAME]" at bounding box center [755, 354] width 375 height 31
type input "[PERSON_NAME][EMAIL_ADDRESS][DOMAIN_NAME]"
click at [690, 413] on input "Zoho ID" at bounding box center [755, 415] width 375 height 31
click at [699, 497] on div "Zoho ID 11111 First Name [PERSON_NAME] Last Name [PERSON_NAME] Email [EMAIL_ADD…" at bounding box center [755, 381] width 398 height 490
click at [693, 481] on input "Zoho ID" at bounding box center [755, 477] width 375 height 31
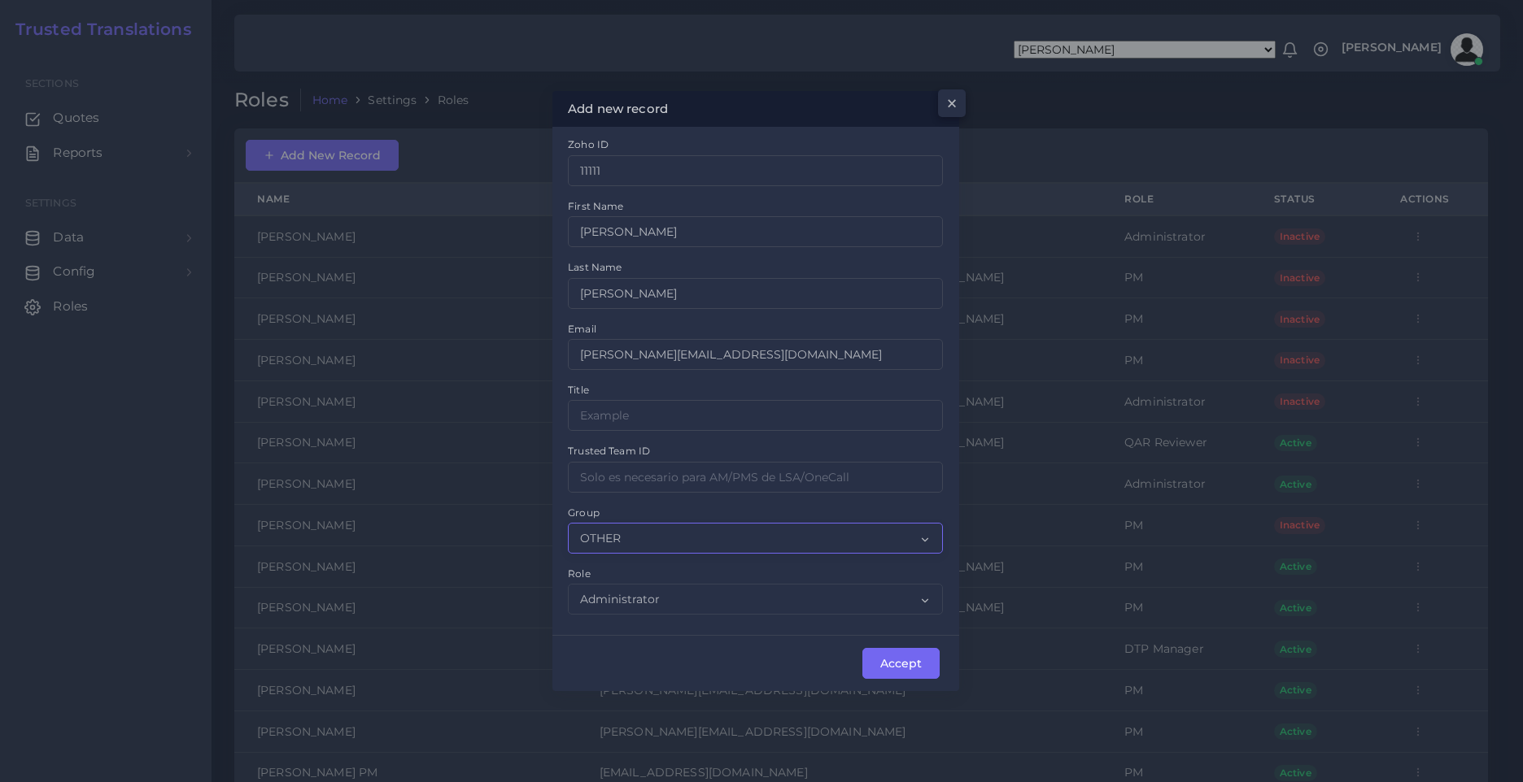
click at [701, 542] on select "OTHER ACQ CD CORE CERT" at bounding box center [755, 538] width 375 height 31
click at [659, 676] on div "Accept" at bounding box center [755, 662] width 407 height 55
click at [659, 477] on input "Zoho ID" at bounding box center [755, 477] width 375 height 31
click at [693, 416] on input "Zoho ID" at bounding box center [755, 415] width 375 height 31
type input "111"
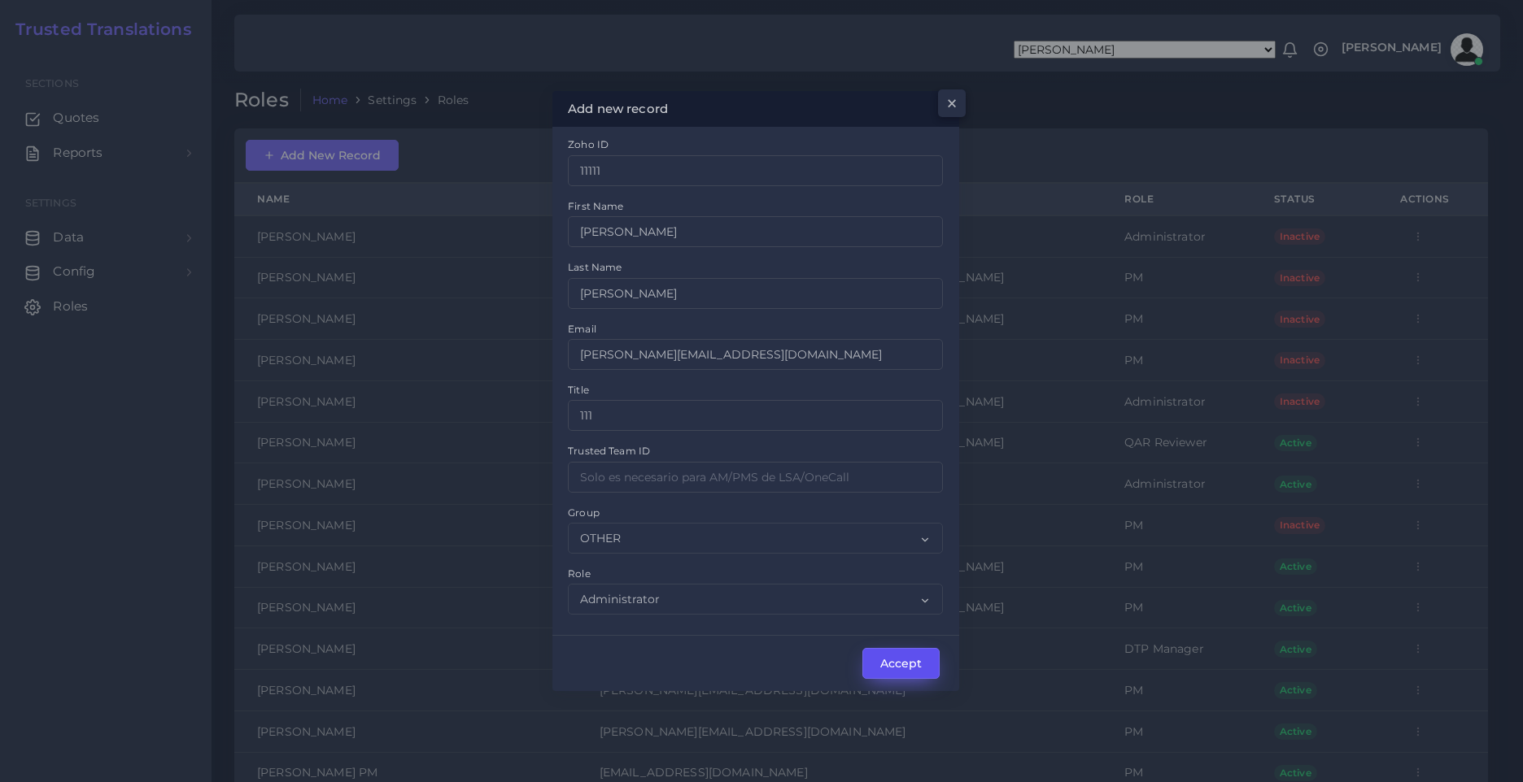
click at [912, 672] on button "Accept" at bounding box center [900, 663] width 77 height 31
